Goal: Register for event/course

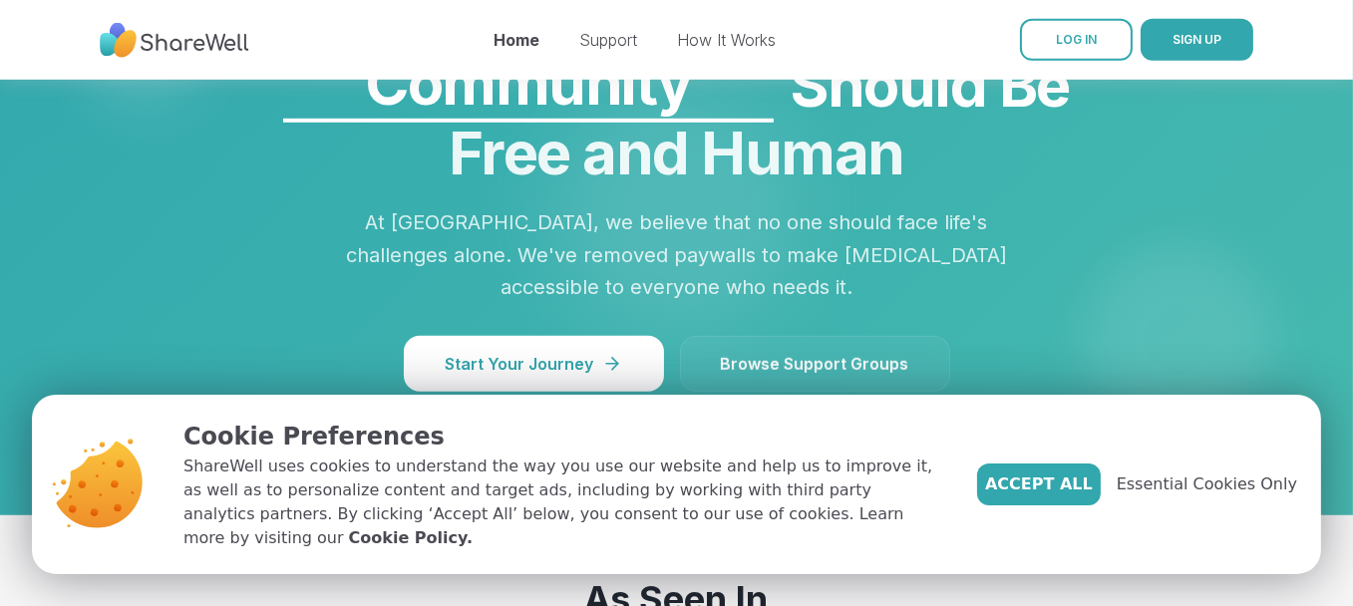
scroll to position [1794, 0]
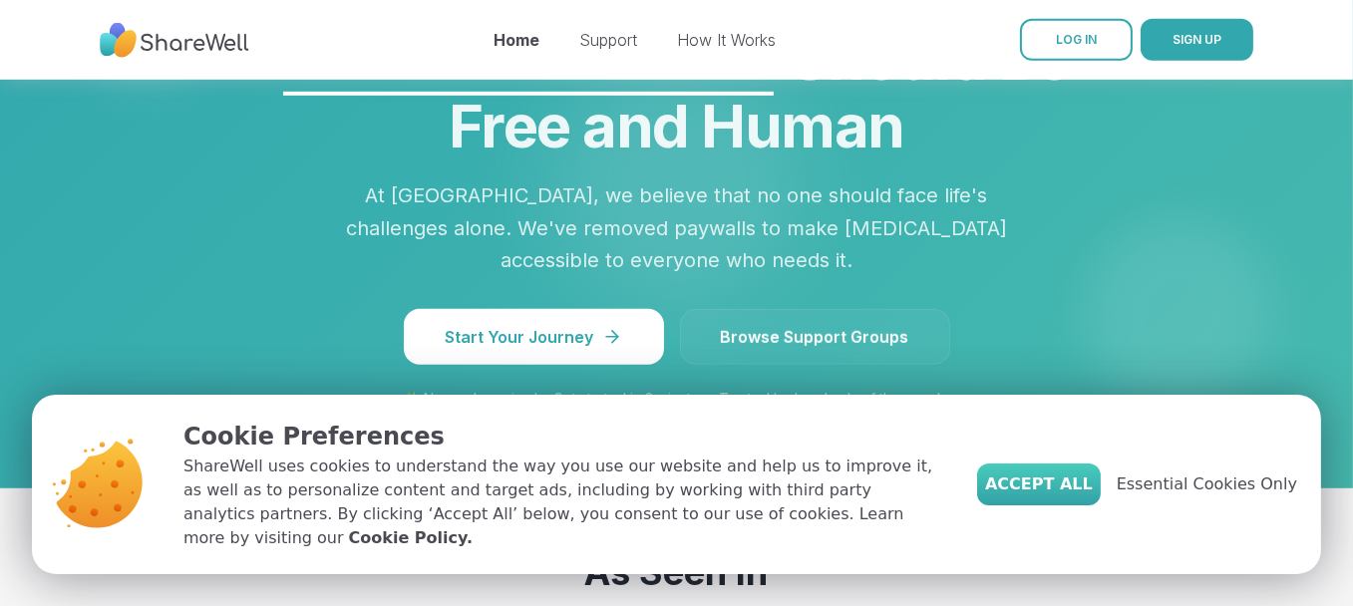
click at [1061, 496] on span "Accept All" at bounding box center [1039, 484] width 108 height 24
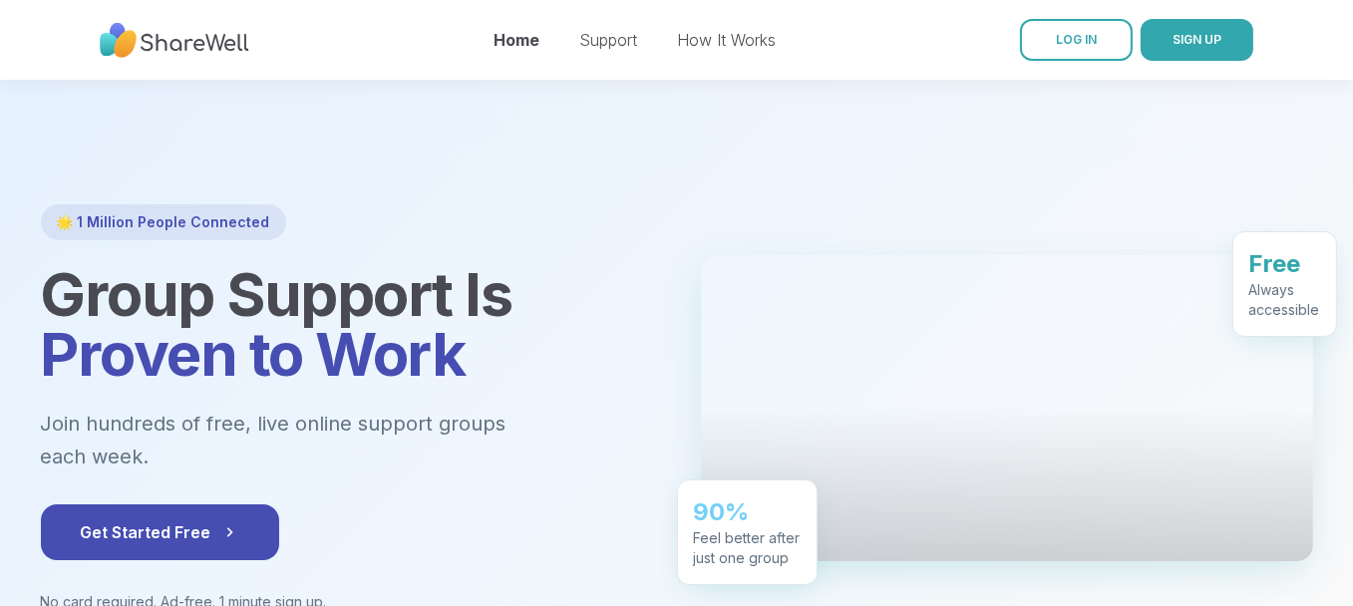
scroll to position [0, 0]
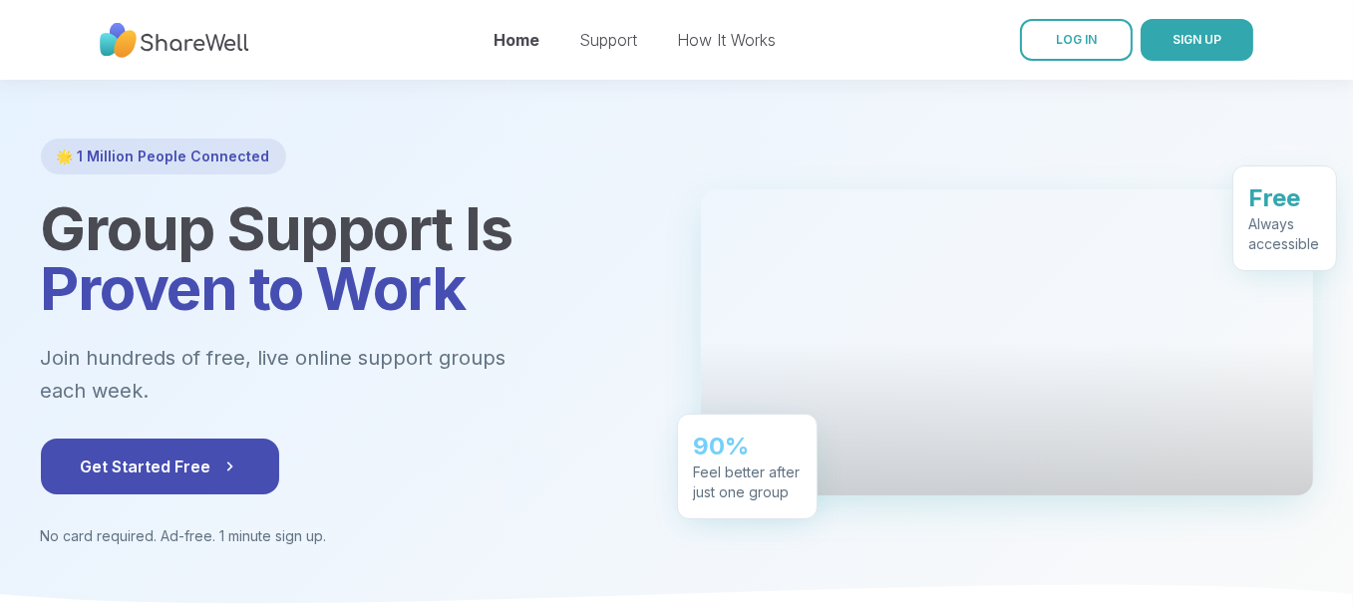
scroll to position [100, 0]
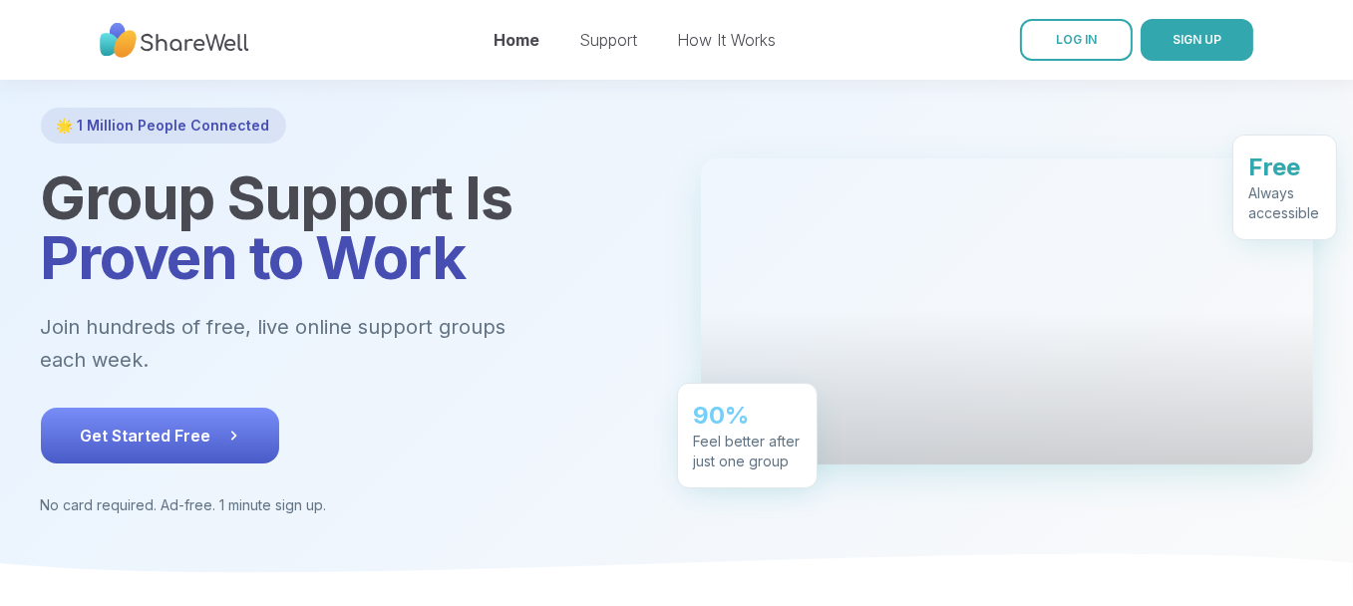
click at [185, 424] on span "Get Started Free" at bounding box center [160, 436] width 158 height 24
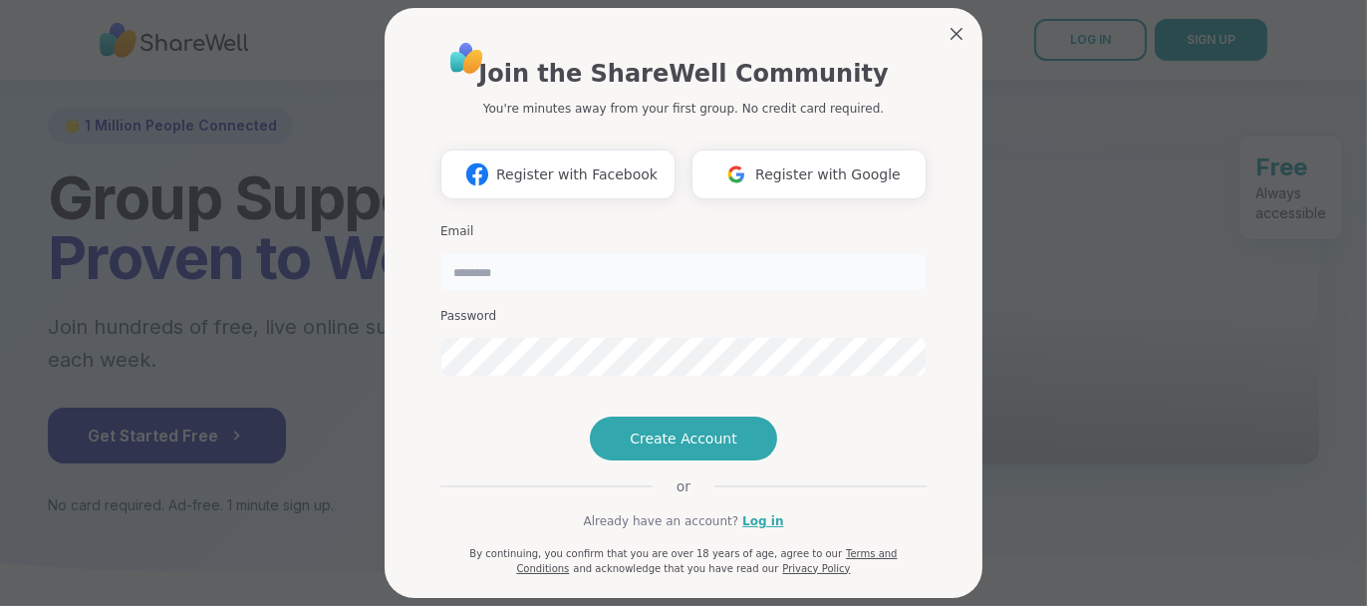
click at [517, 275] on input "email" at bounding box center [684, 272] width 486 height 40
type input "**********"
click at [663, 449] on span "Create Account" at bounding box center [684, 439] width 108 height 20
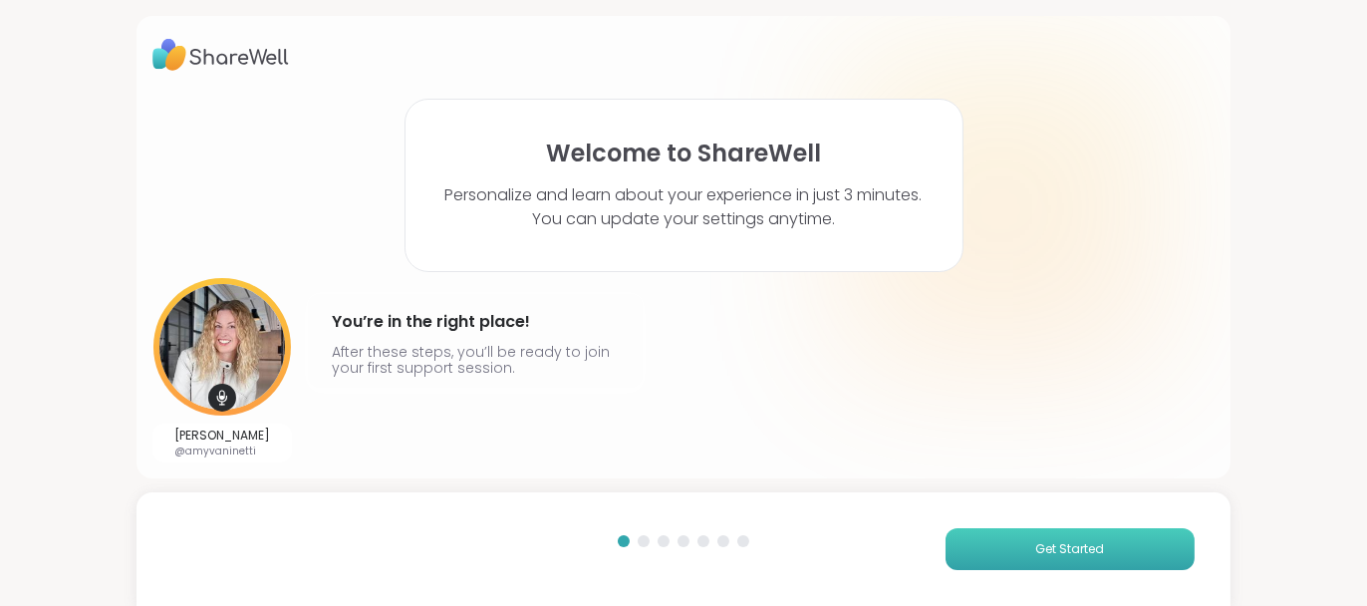
click at [1036, 541] on span "Get Started" at bounding box center [1070, 549] width 69 height 18
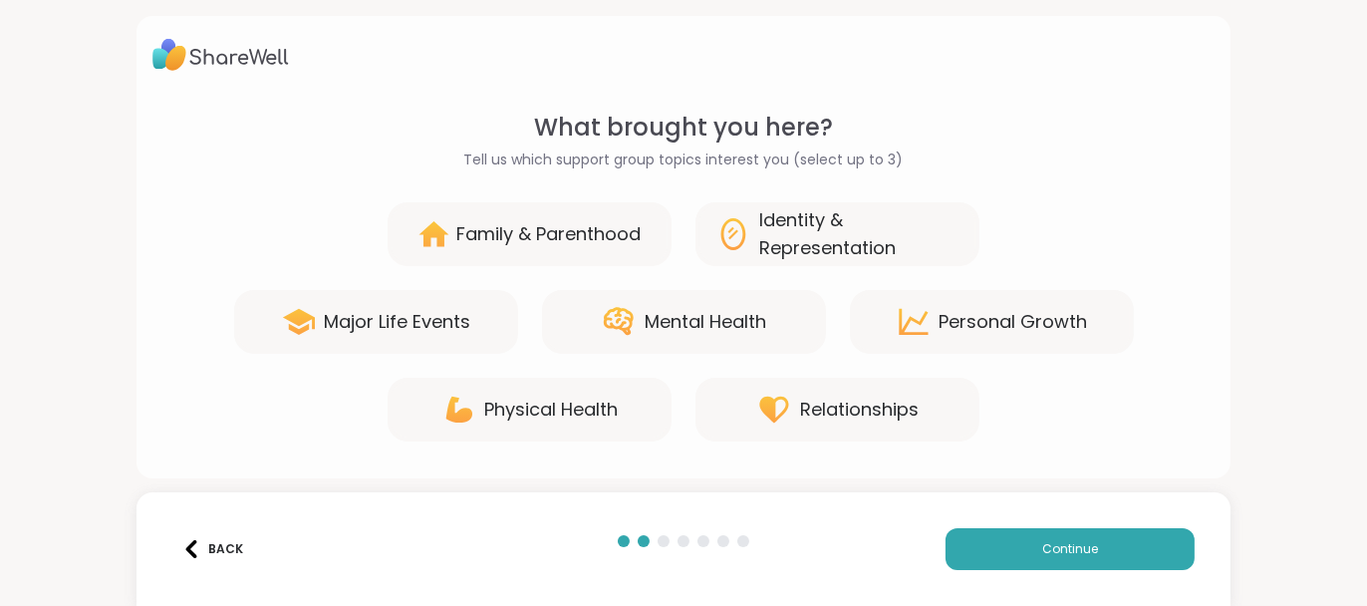
click at [587, 398] on div "Physical Health" at bounding box center [552, 410] width 134 height 28
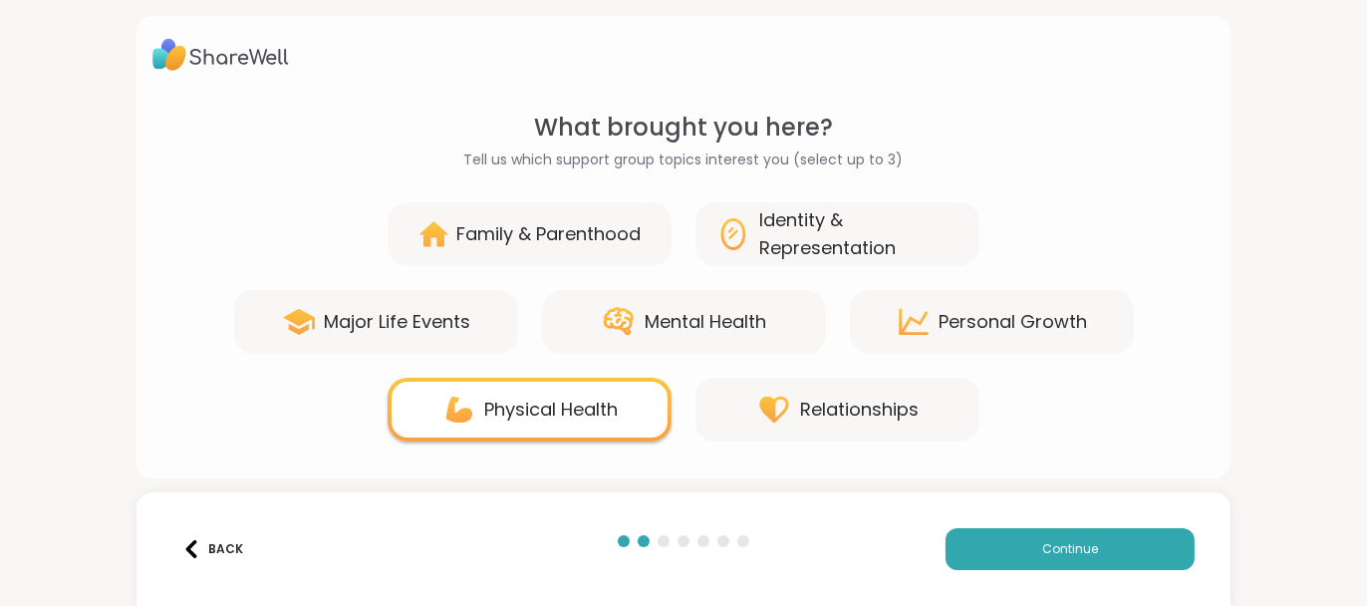
click at [792, 231] on div "Identity & Representation" at bounding box center [859, 234] width 200 height 56
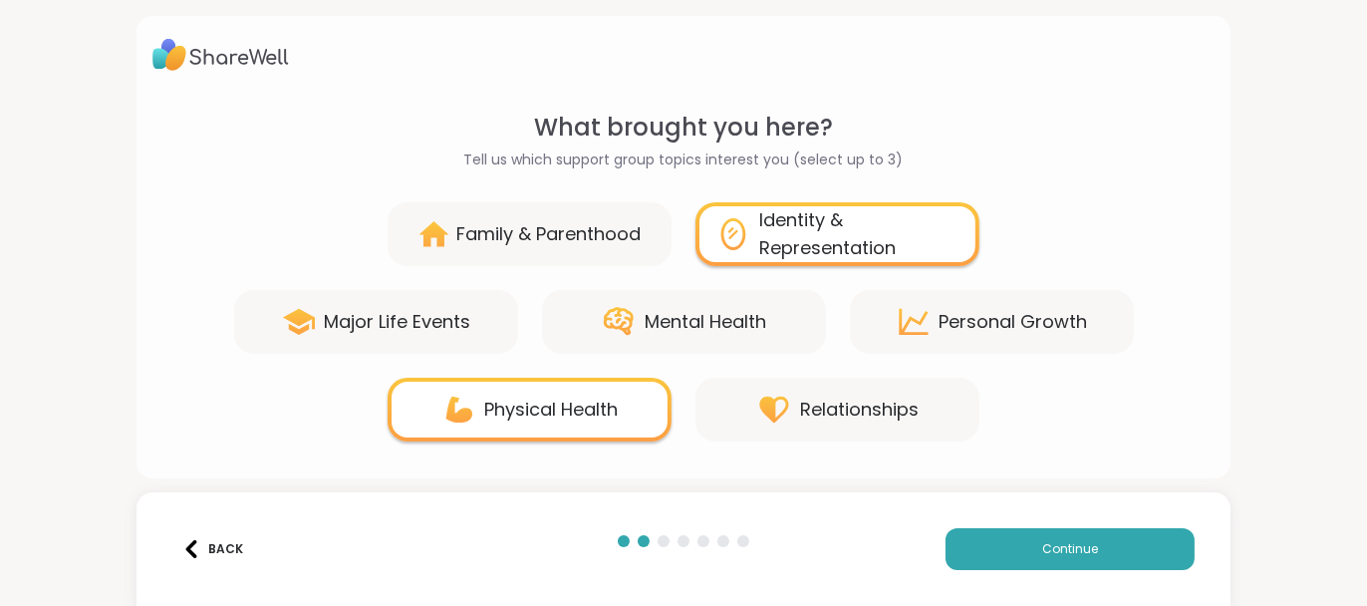
click at [679, 315] on div "Mental Health" at bounding box center [706, 322] width 122 height 28
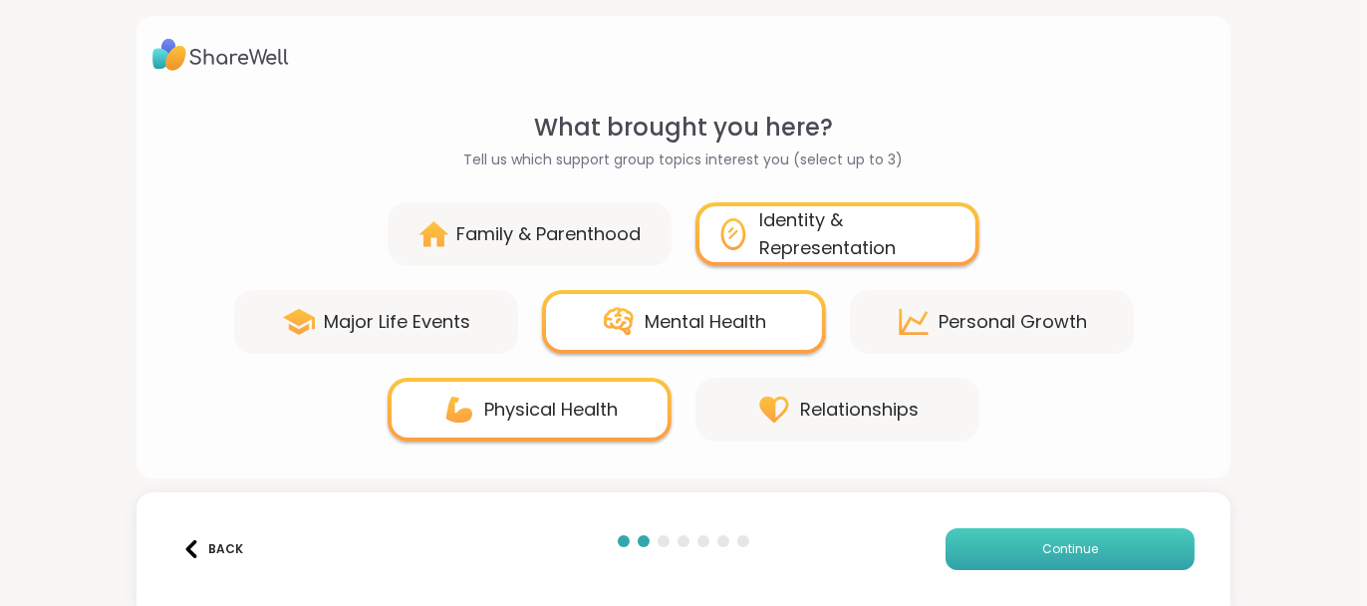
click at [1026, 546] on button "Continue" at bounding box center [1070, 549] width 249 height 42
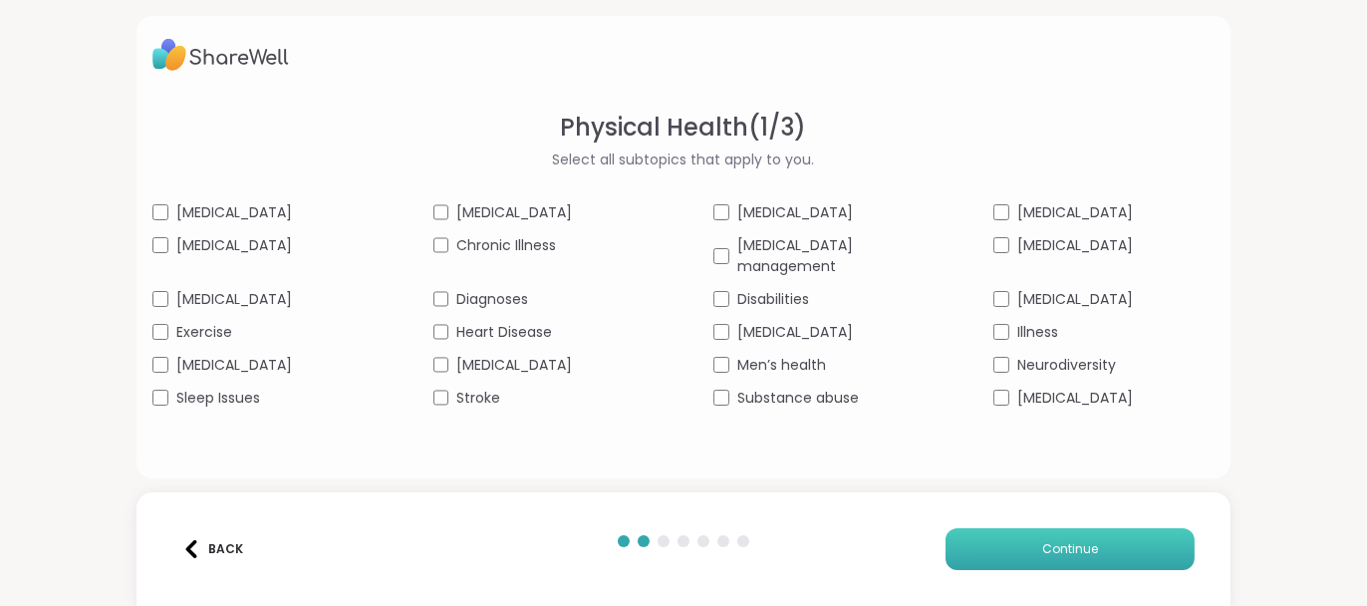
click at [990, 537] on button "Continue" at bounding box center [1070, 549] width 249 height 42
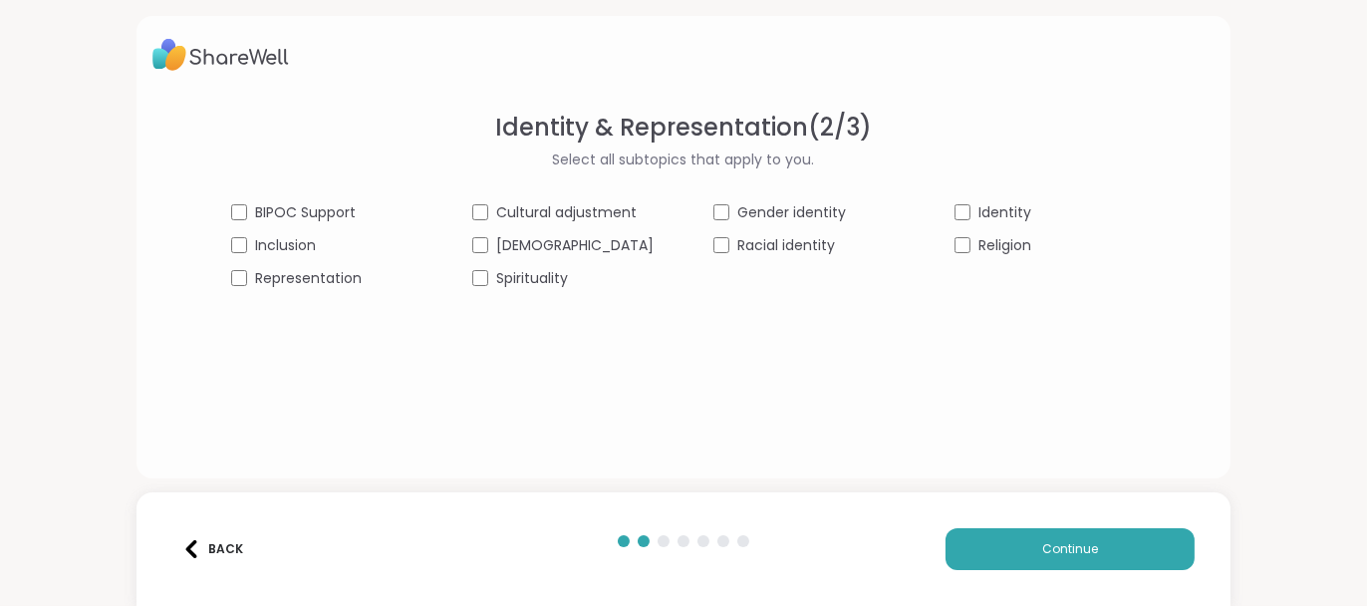
click at [194, 547] on img at bounding box center [191, 549] width 18 height 18
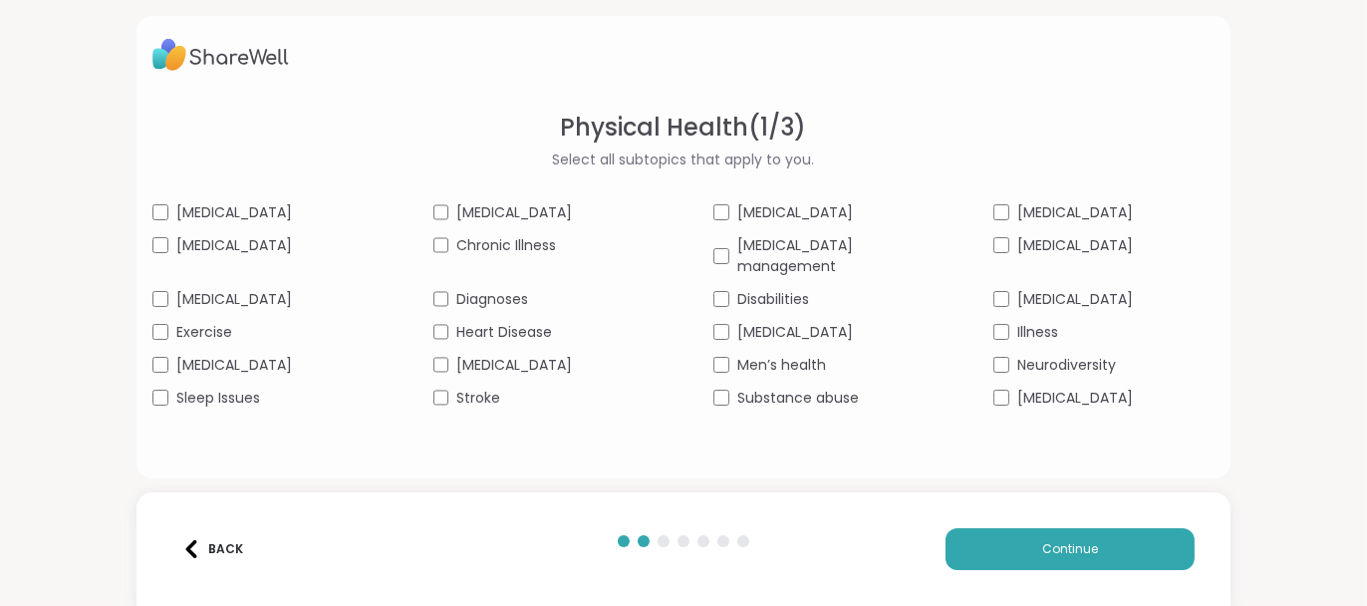
click at [194, 547] on img at bounding box center [191, 549] width 18 height 18
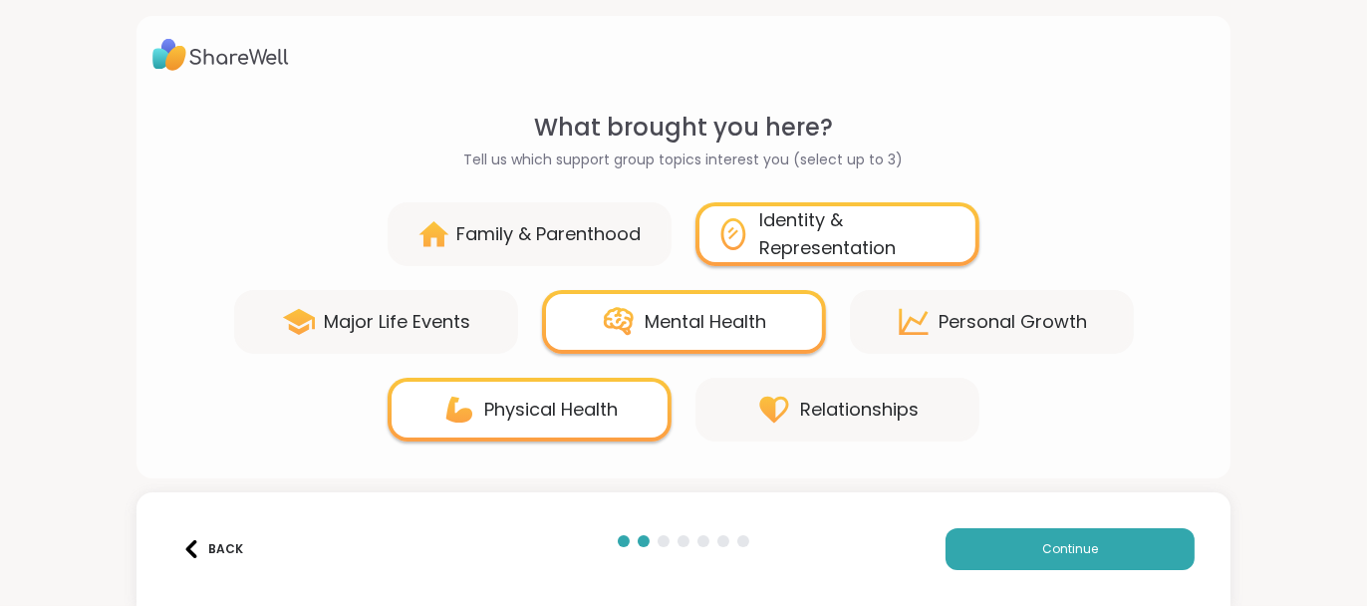
click at [782, 235] on div "Identity & Representation" at bounding box center [859, 234] width 200 height 56
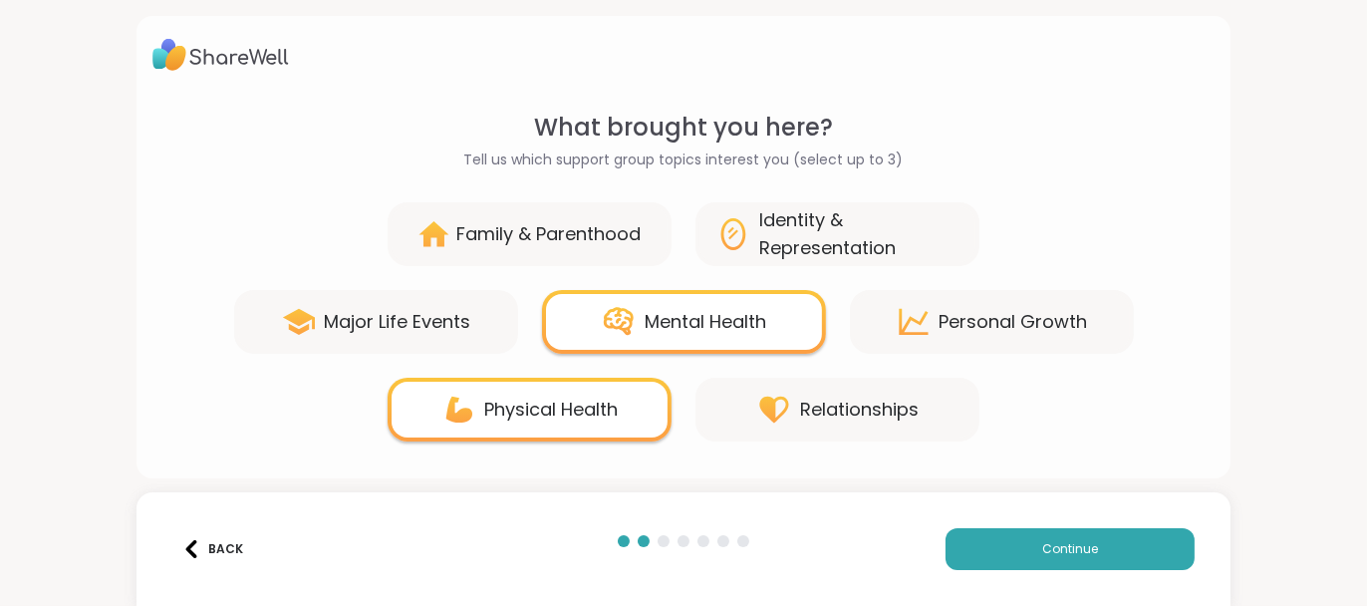
click at [579, 402] on div "Physical Health" at bounding box center [552, 410] width 134 height 28
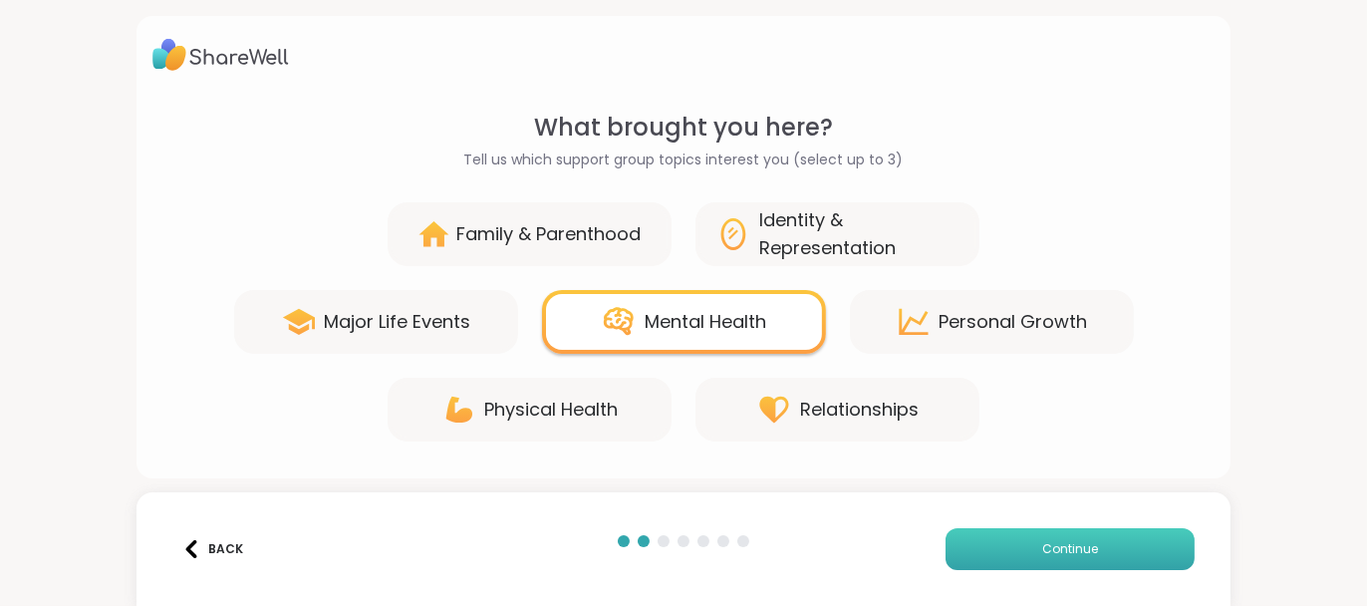
click at [964, 540] on button "Continue" at bounding box center [1070, 549] width 249 height 42
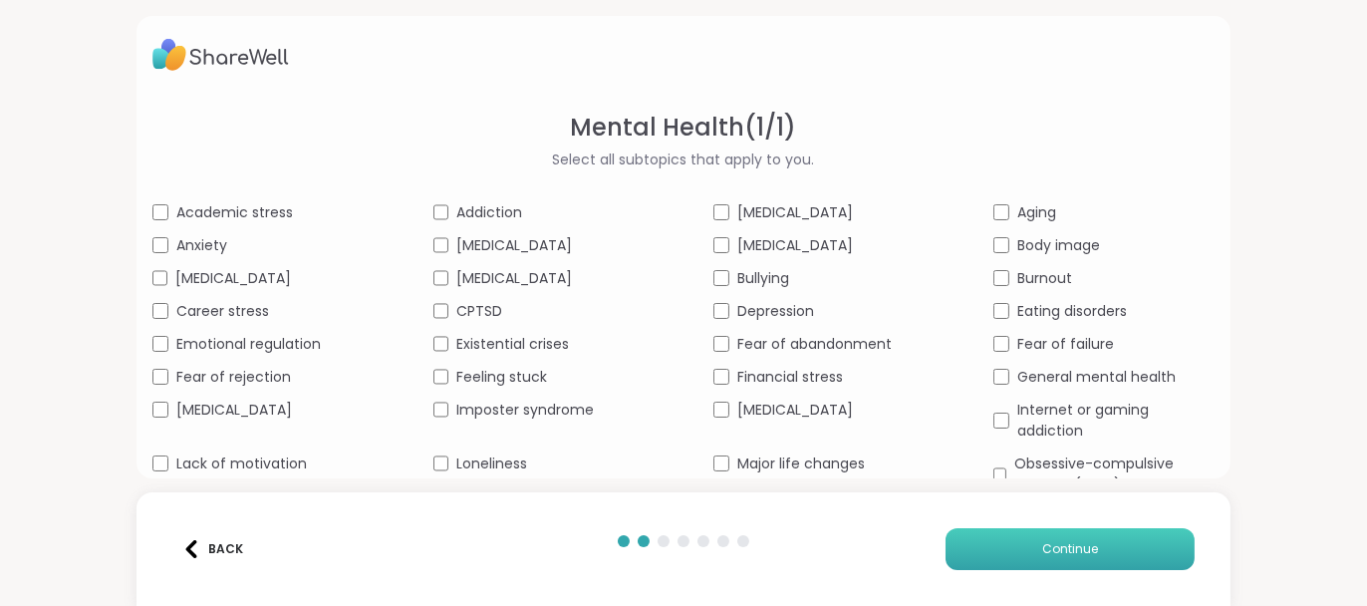
click at [1007, 541] on button "Continue" at bounding box center [1070, 549] width 249 height 42
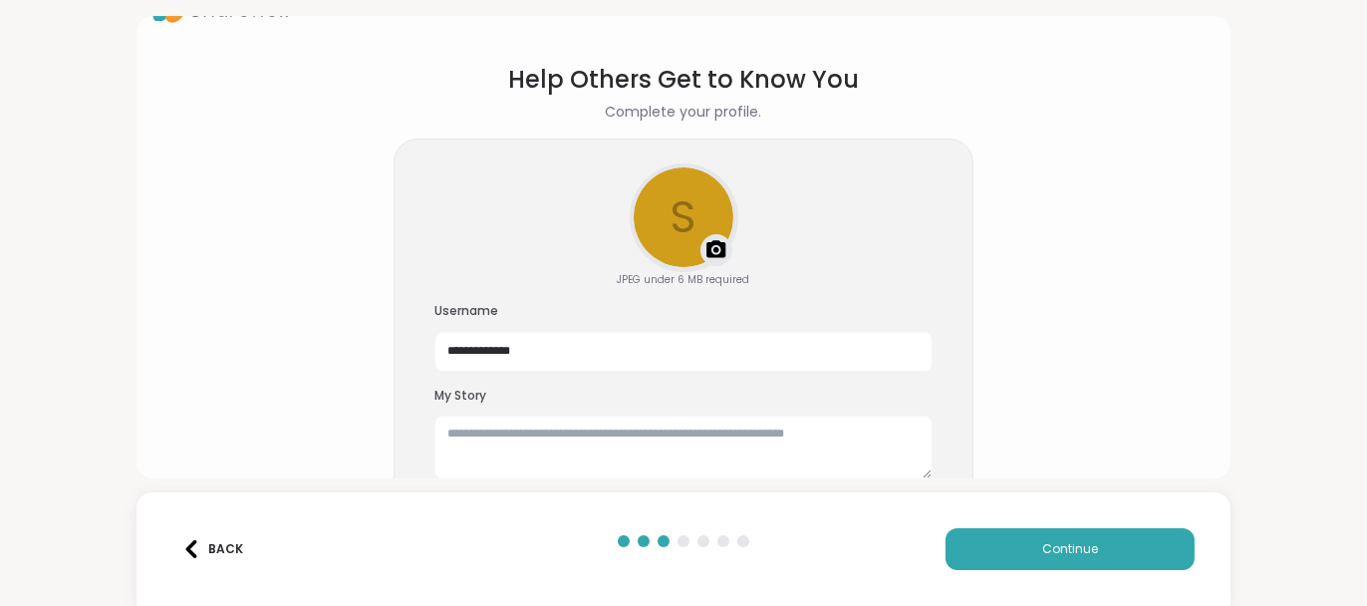
scroll to position [72, 0]
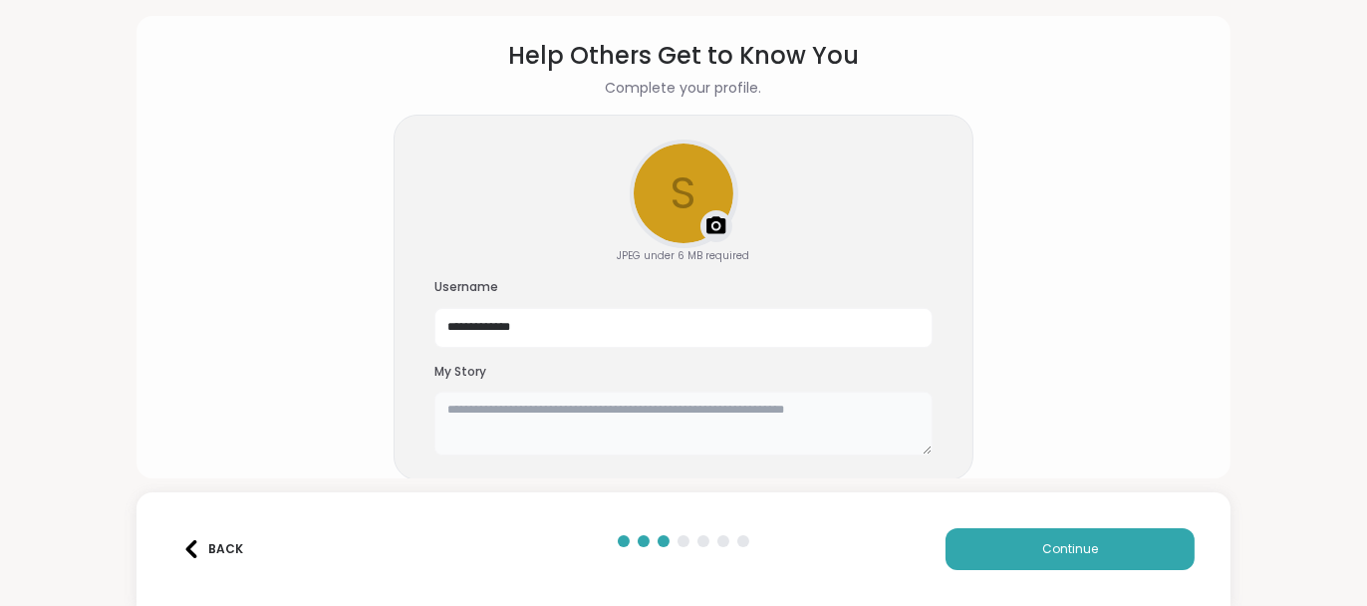
click at [460, 407] on textarea at bounding box center [684, 424] width 498 height 64
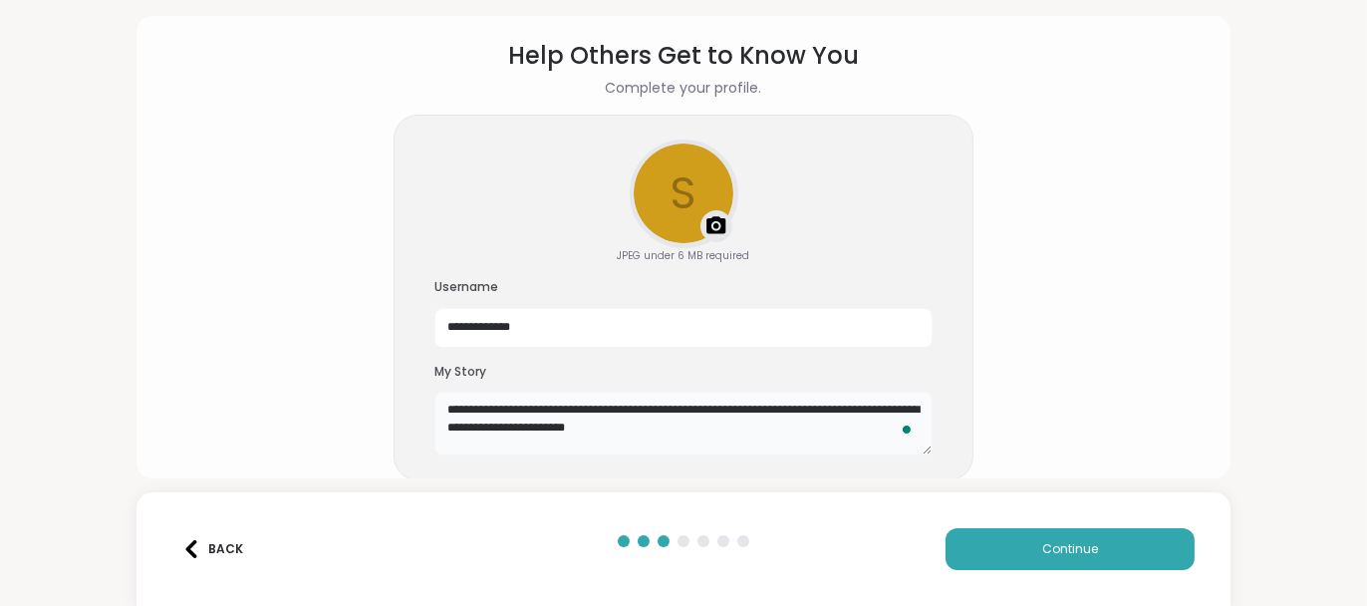
click at [641, 427] on textarea "**********" at bounding box center [684, 424] width 498 height 64
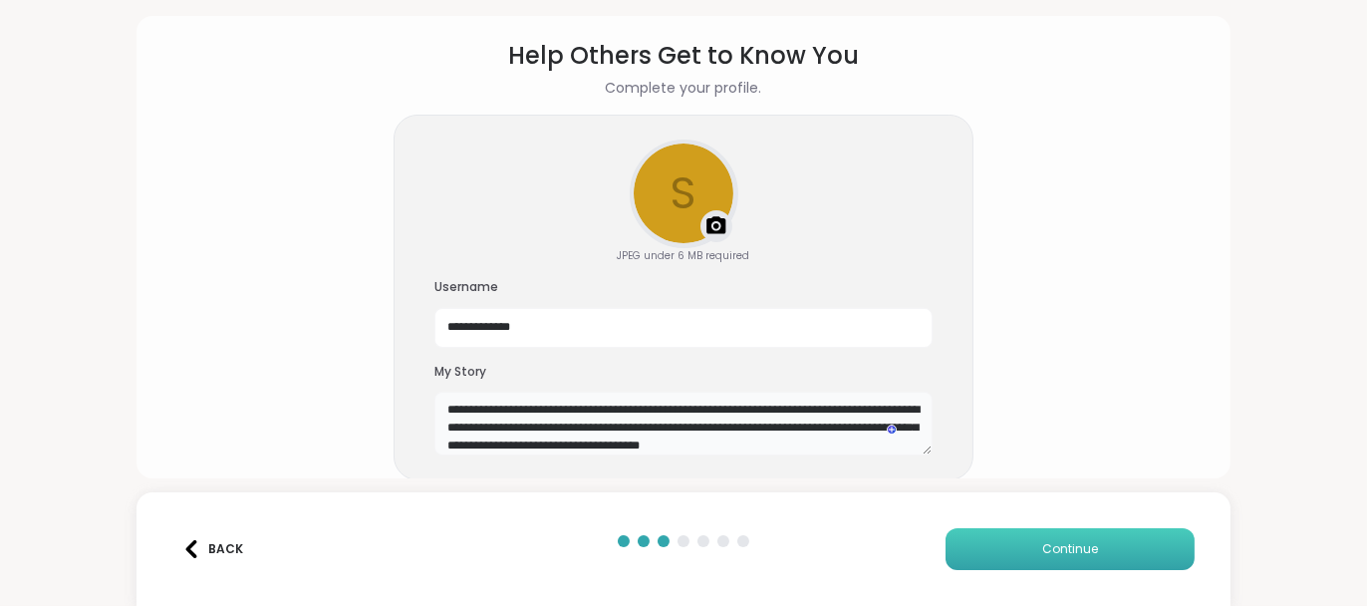
type textarea "**********"
click at [1014, 549] on button "Continue" at bounding box center [1070, 549] width 249 height 42
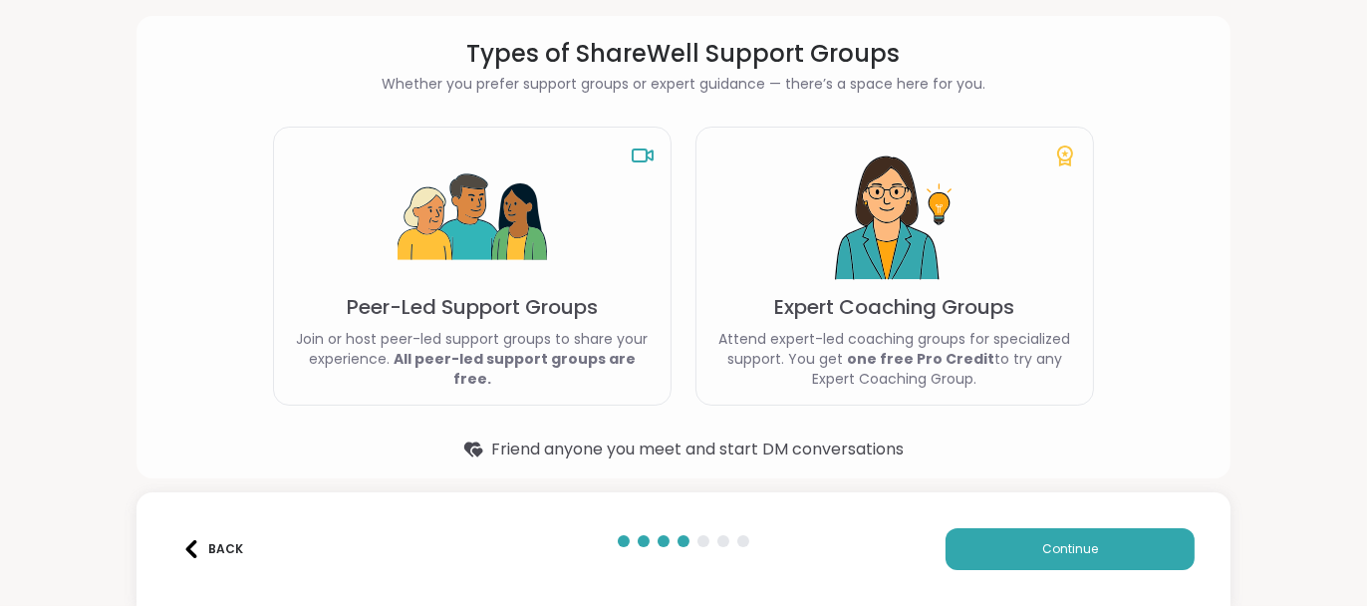
click at [522, 310] on p "Peer-Led Support Groups" at bounding box center [472, 307] width 251 height 28
click at [1007, 539] on button "Continue" at bounding box center [1070, 549] width 249 height 42
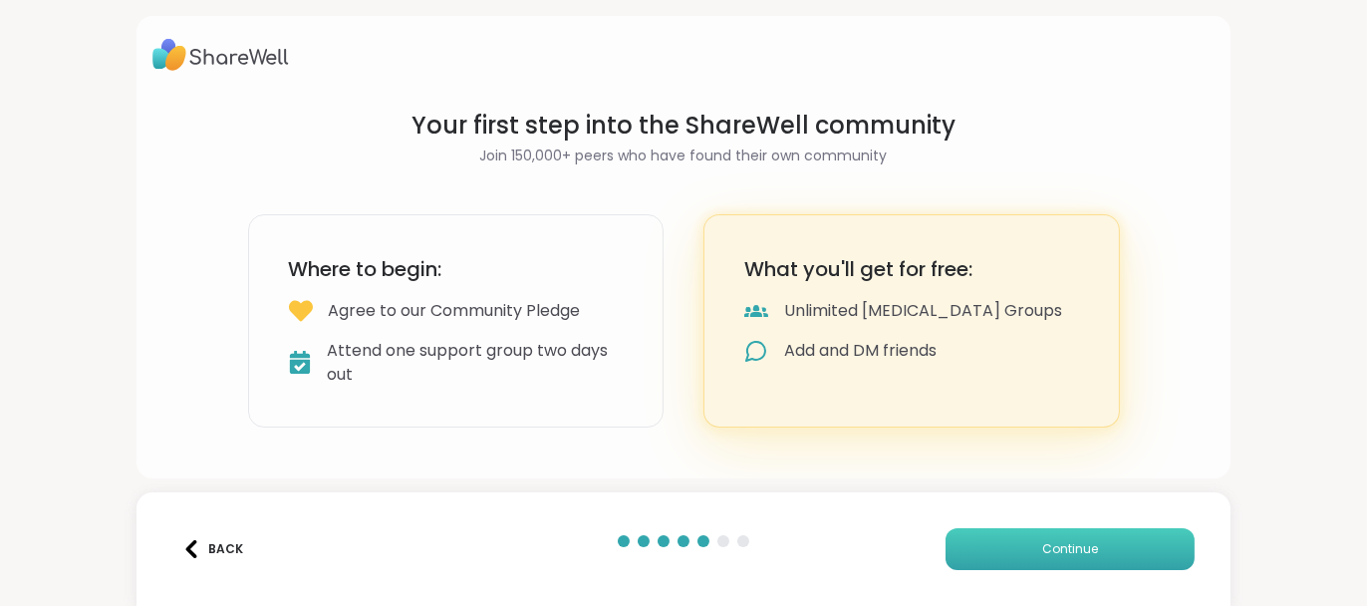
click at [997, 541] on button "Continue" at bounding box center [1070, 549] width 249 height 42
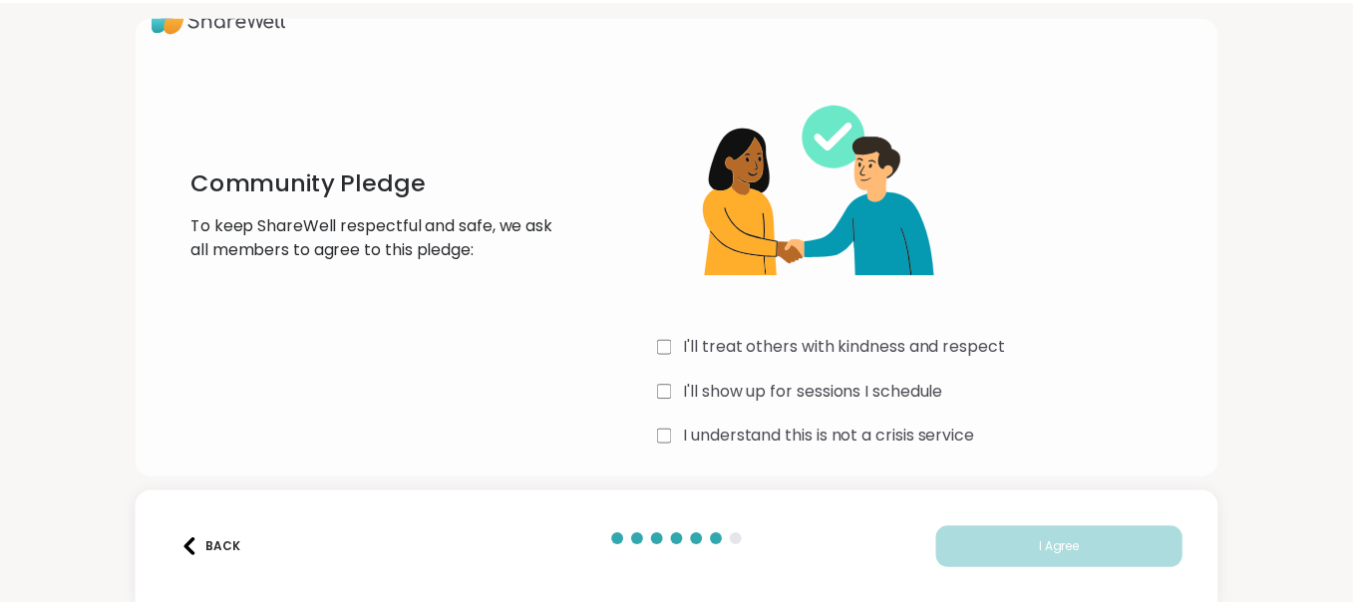
scroll to position [45, 0]
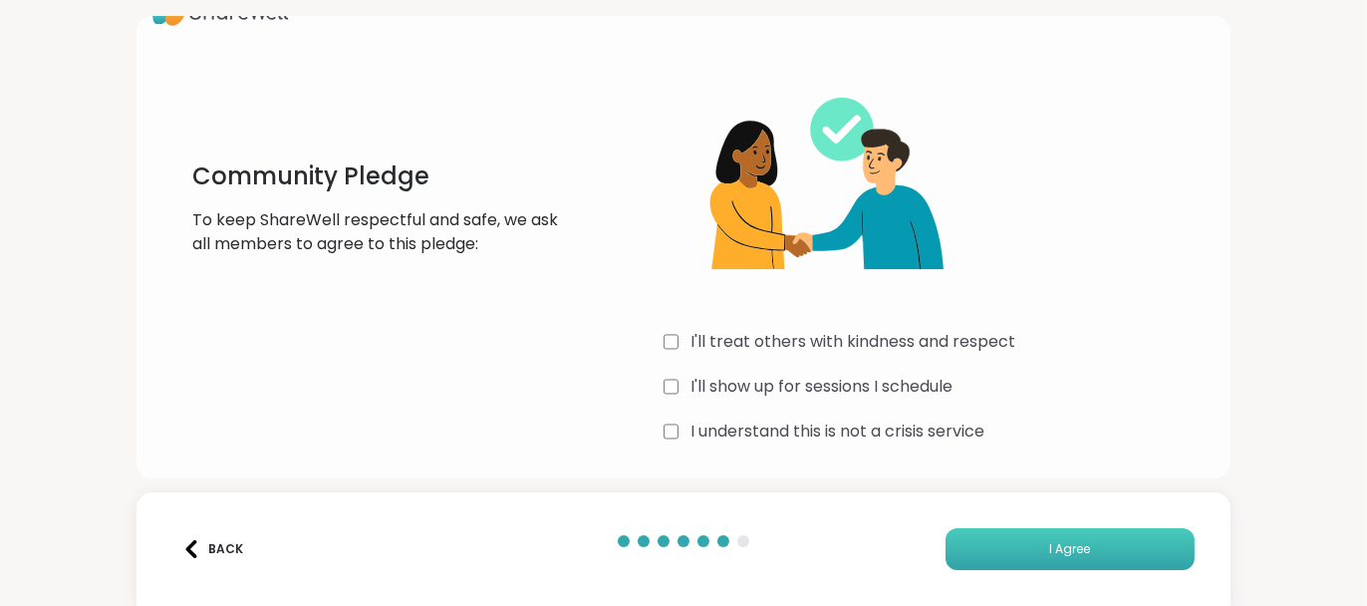
click at [1039, 541] on button "I Agree" at bounding box center [1070, 549] width 249 height 42
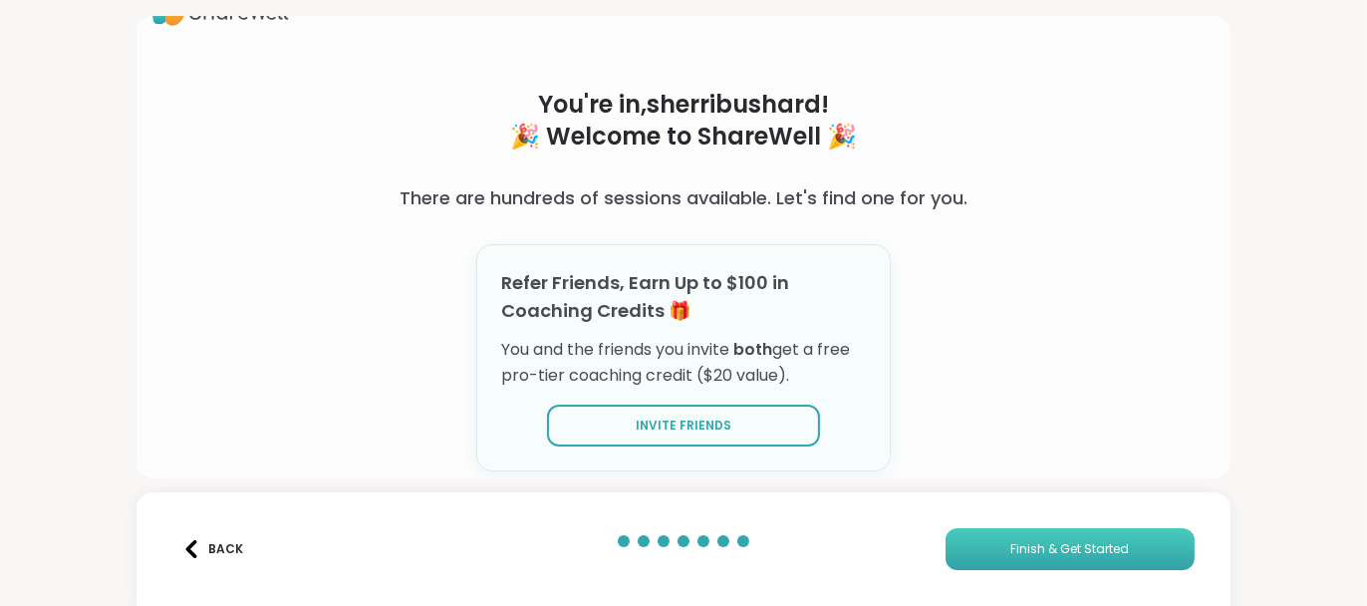
click at [1013, 537] on button "Finish & Get Started" at bounding box center [1070, 549] width 249 height 42
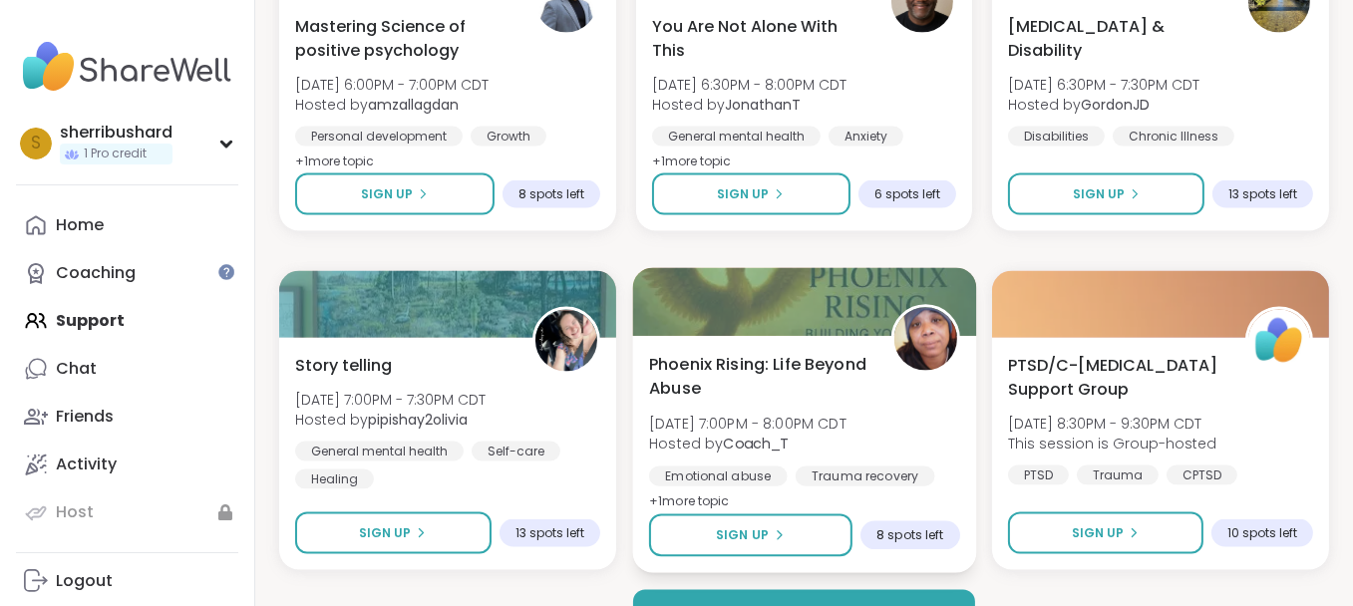
scroll to position [3887, 0]
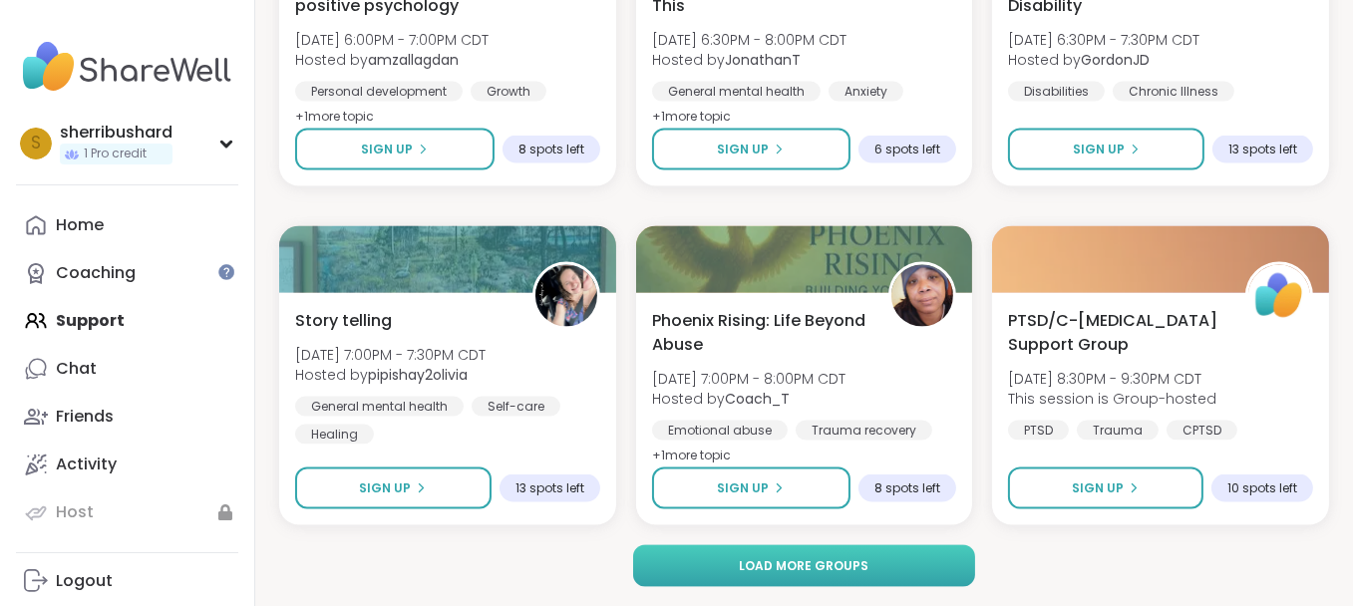
click at [724, 557] on button "Load more groups" at bounding box center [804, 566] width 342 height 42
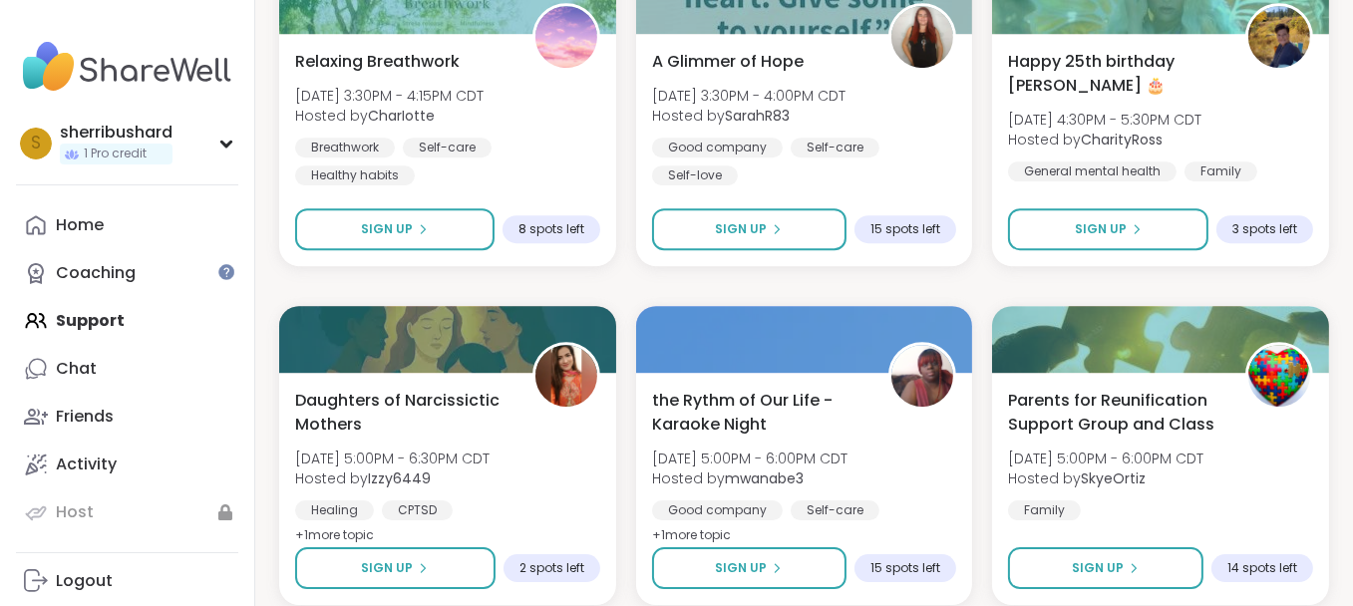
scroll to position [7954, 0]
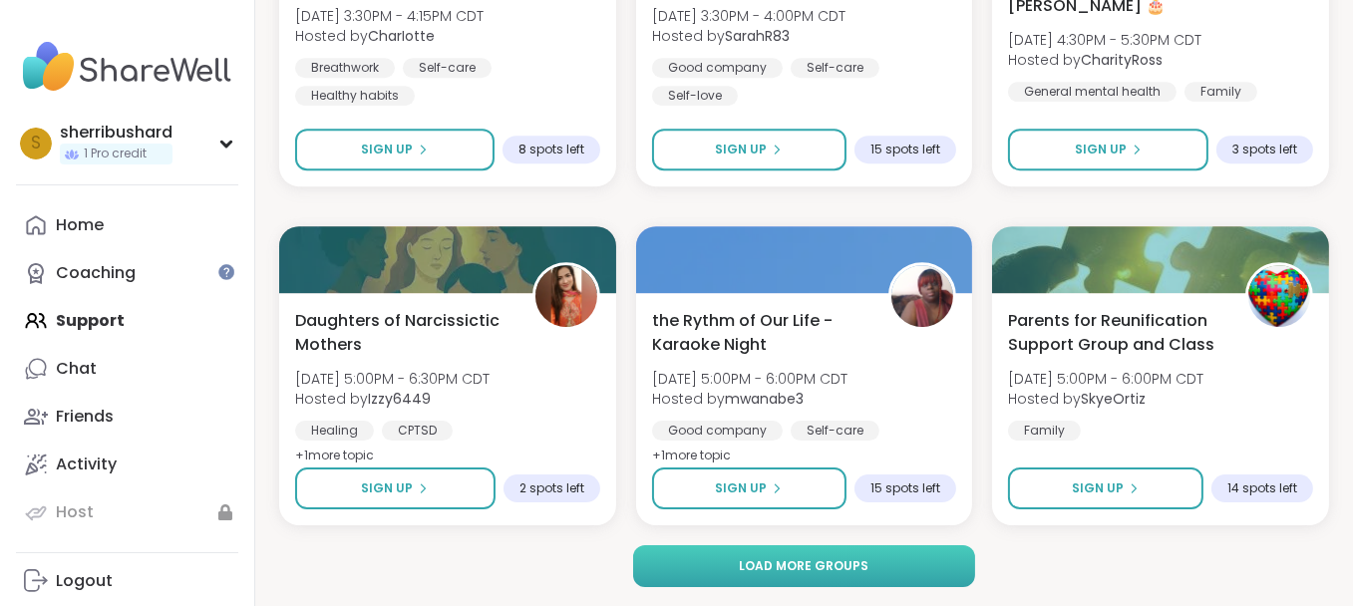
click at [742, 555] on button "Load more groups" at bounding box center [804, 566] width 342 height 42
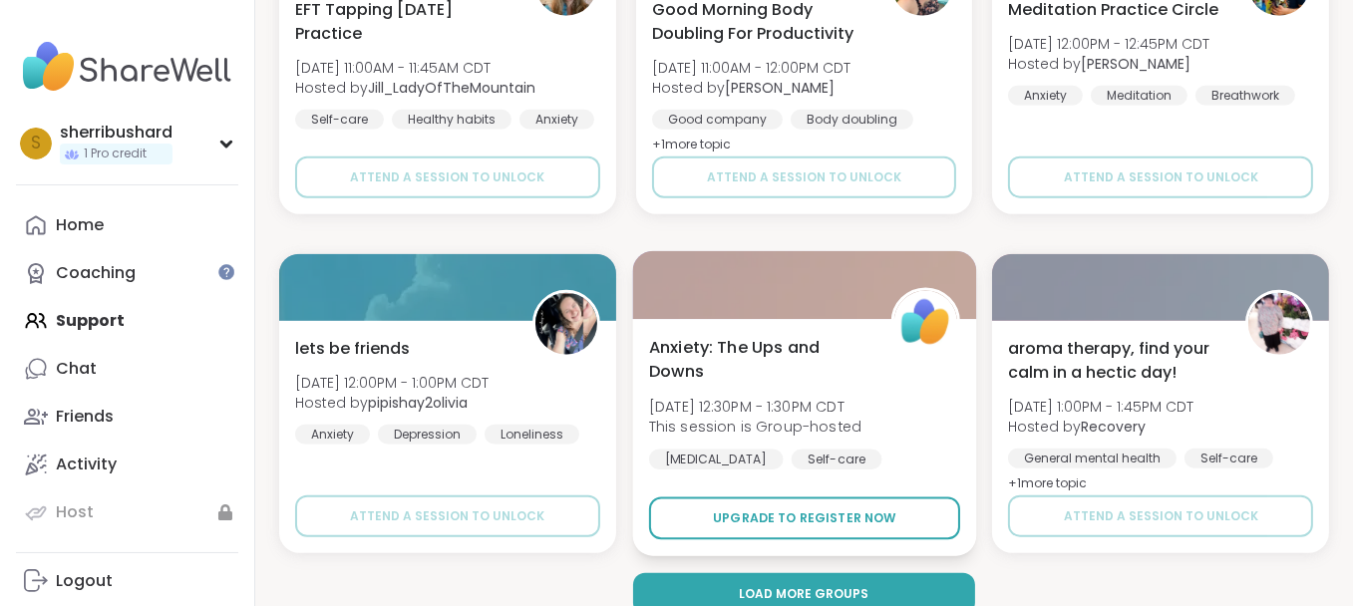
scroll to position [12020, 0]
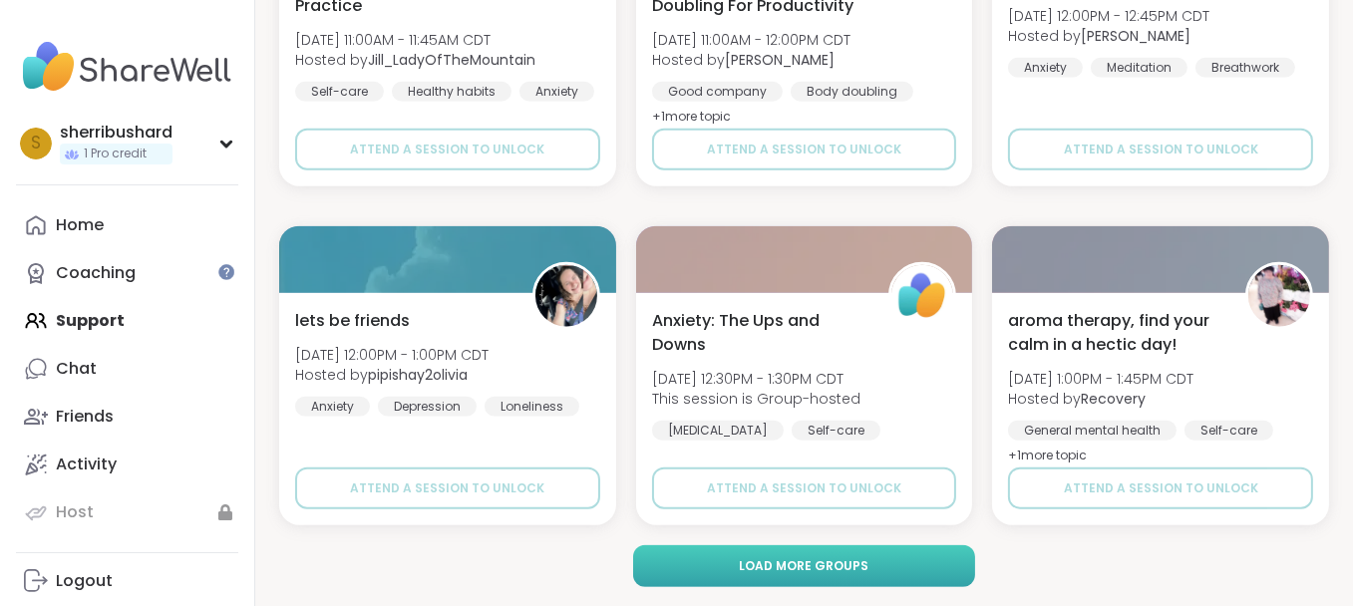
click at [744, 557] on span "Load more groups" at bounding box center [805, 566] width 130 height 18
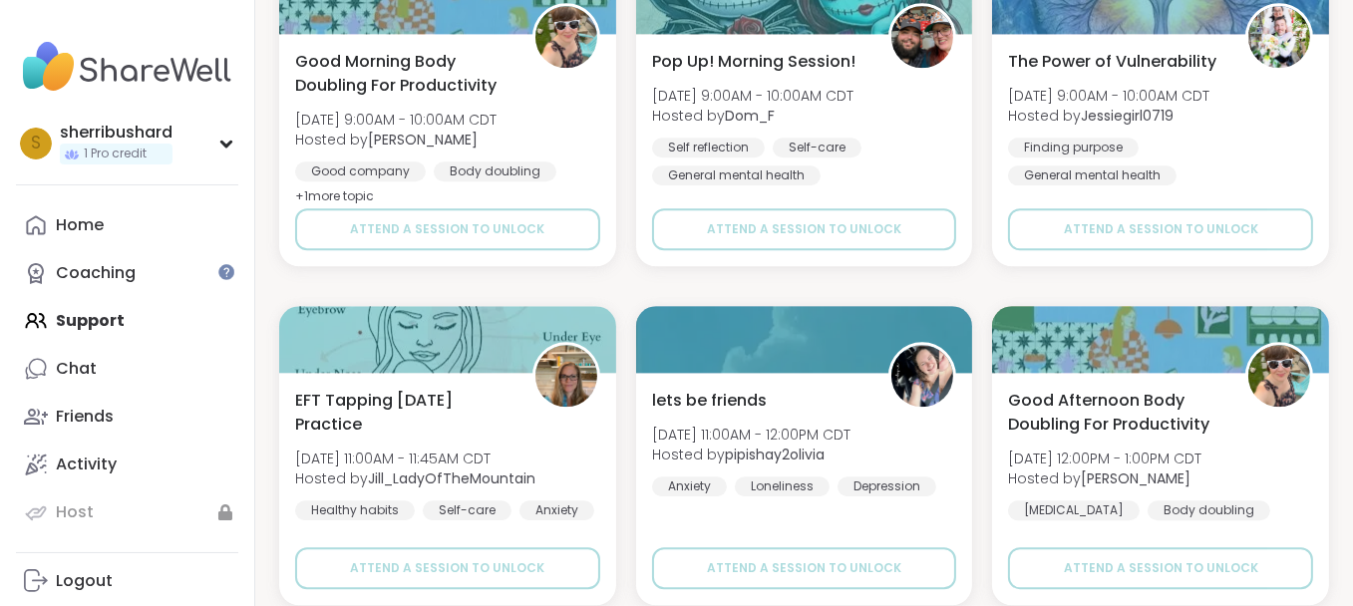
scroll to position [16087, 0]
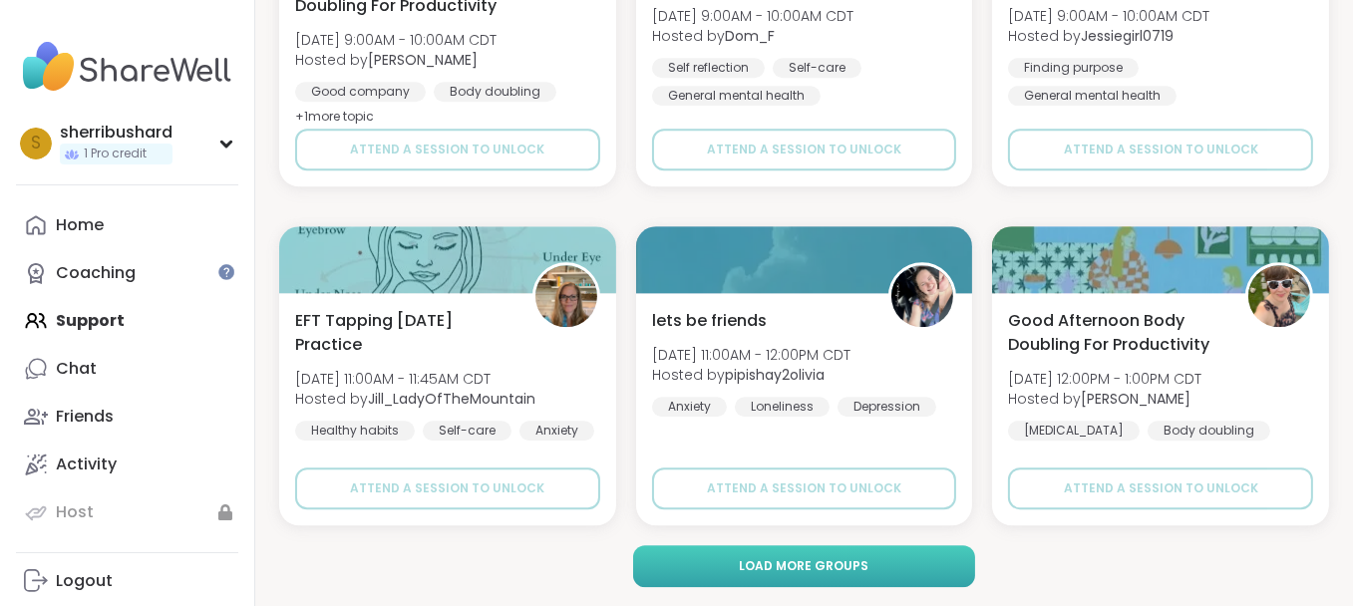
click at [755, 562] on span "Load more groups" at bounding box center [805, 566] width 130 height 18
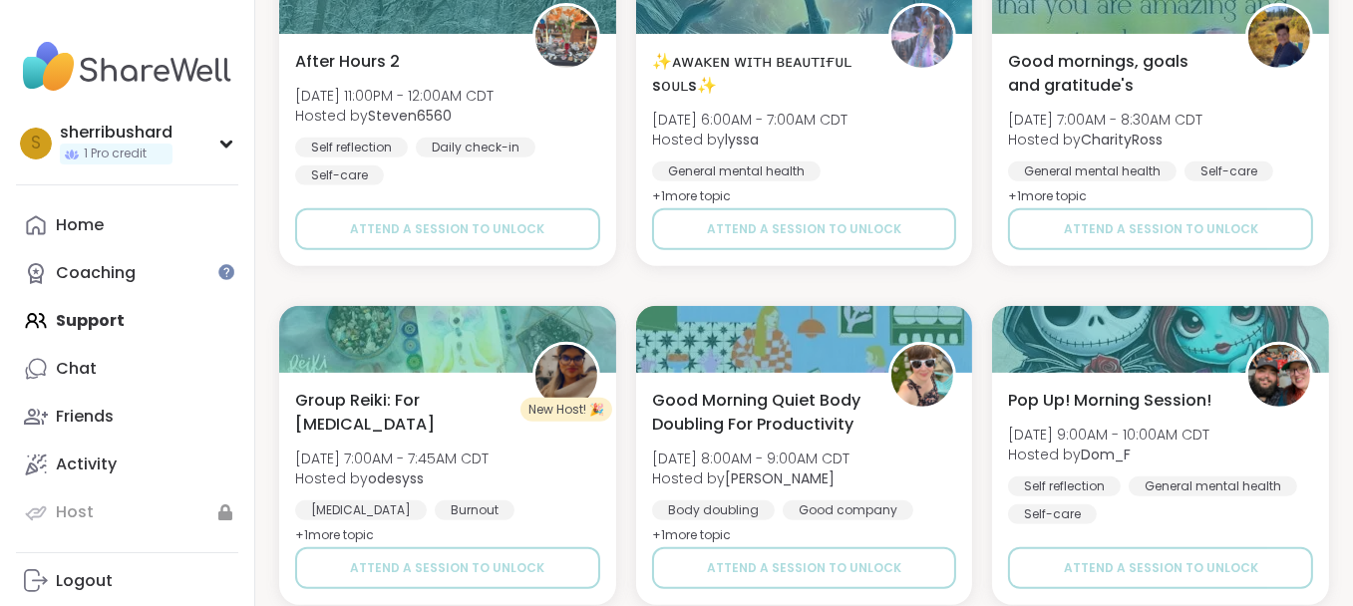
scroll to position [20153, 0]
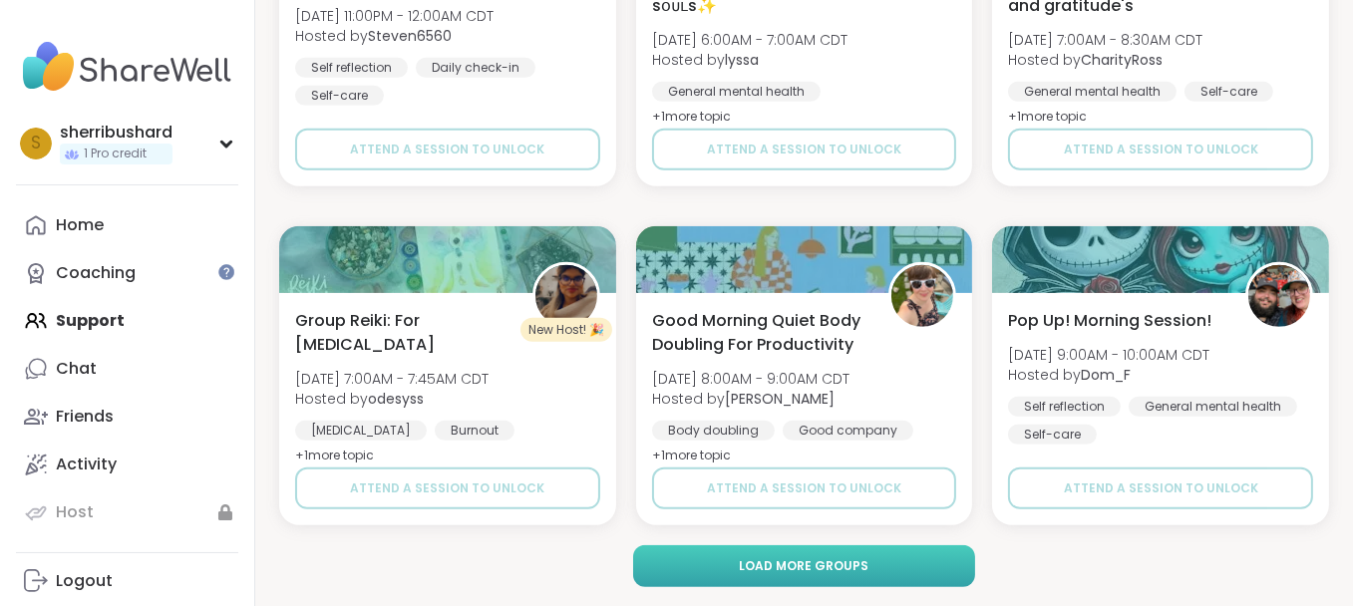
click at [708, 554] on button "Load more groups" at bounding box center [804, 566] width 342 height 42
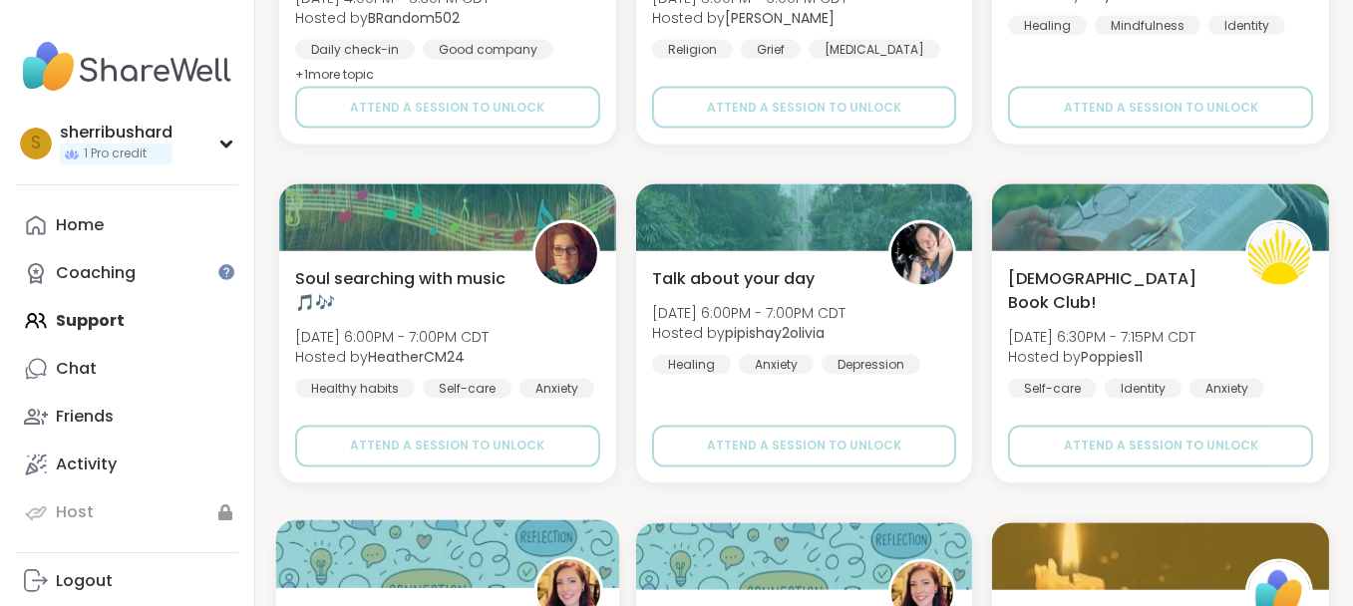
scroll to position [23243, 0]
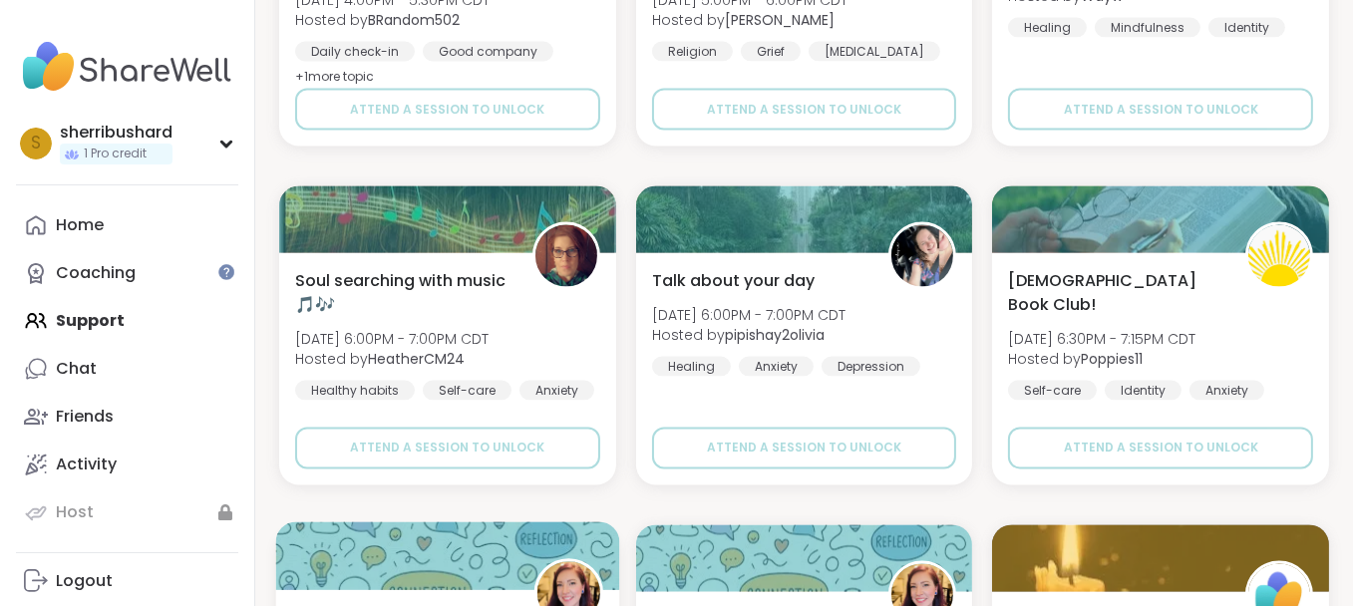
drag, startPoint x: 555, startPoint y: 536, endPoint x: 548, endPoint y: 569, distance: 33.6
drag, startPoint x: 548, startPoint y: 569, endPoint x: 513, endPoint y: 520, distance: 60.0
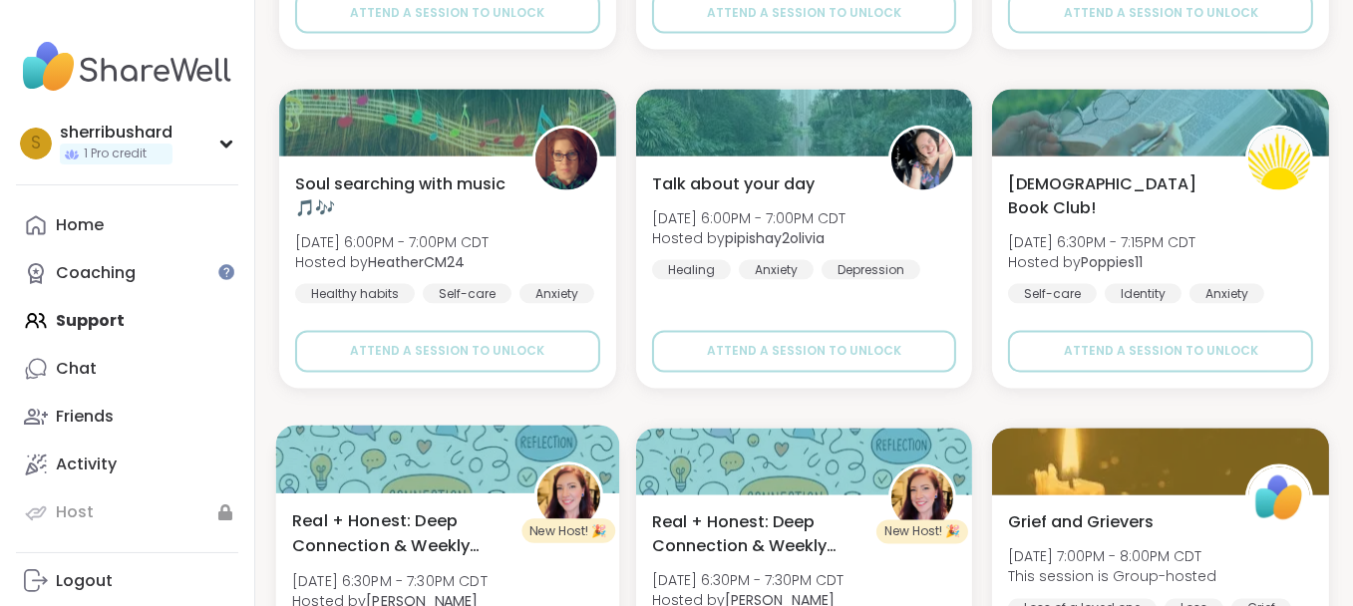
scroll to position [23343, 0]
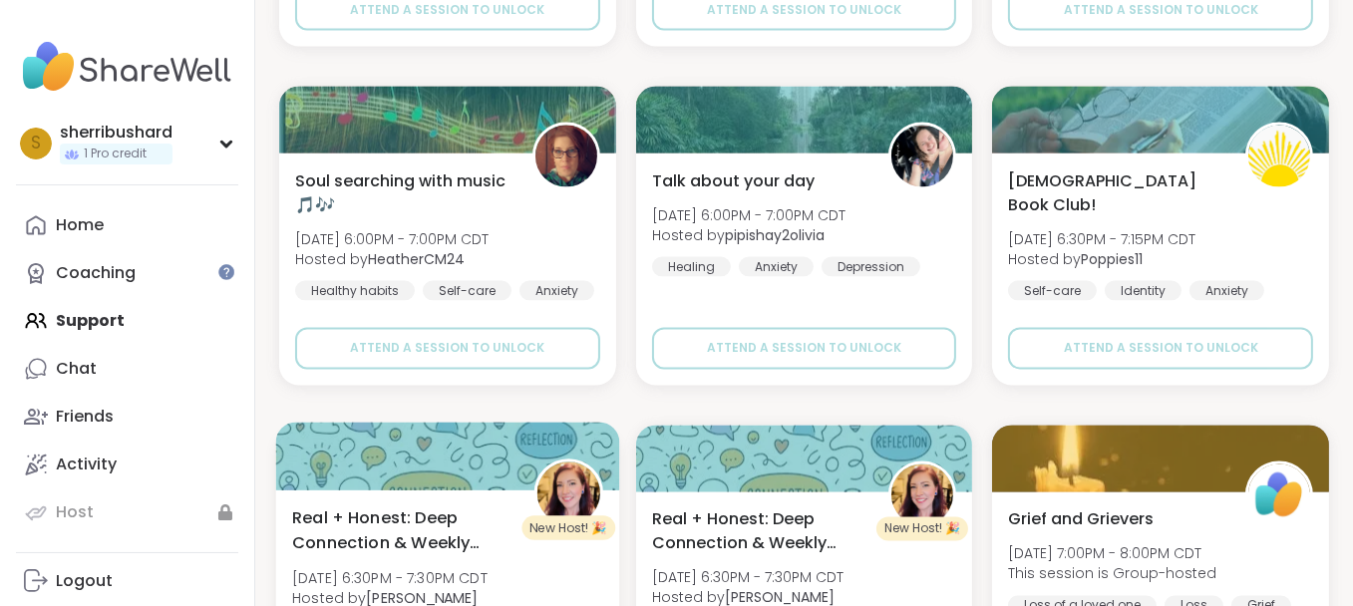
click at [613, 470] on div at bounding box center [447, 457] width 343 height 68
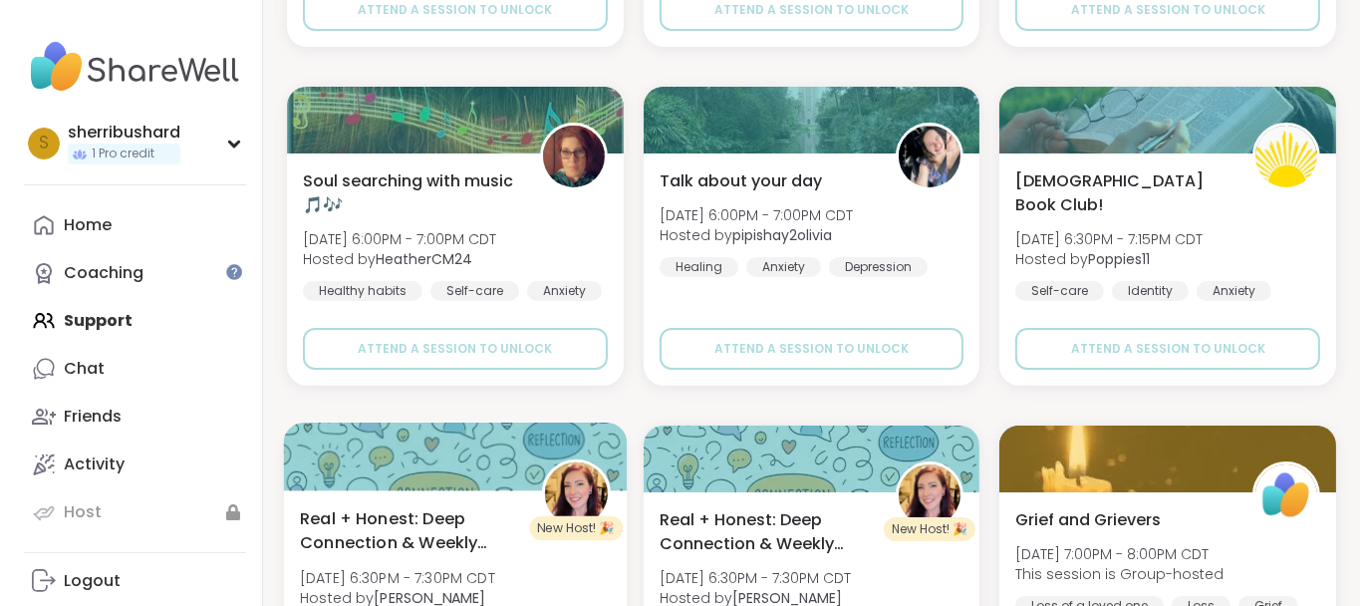
scroll to position [23243, 0]
